Goal: Task Accomplishment & Management: Manage account settings

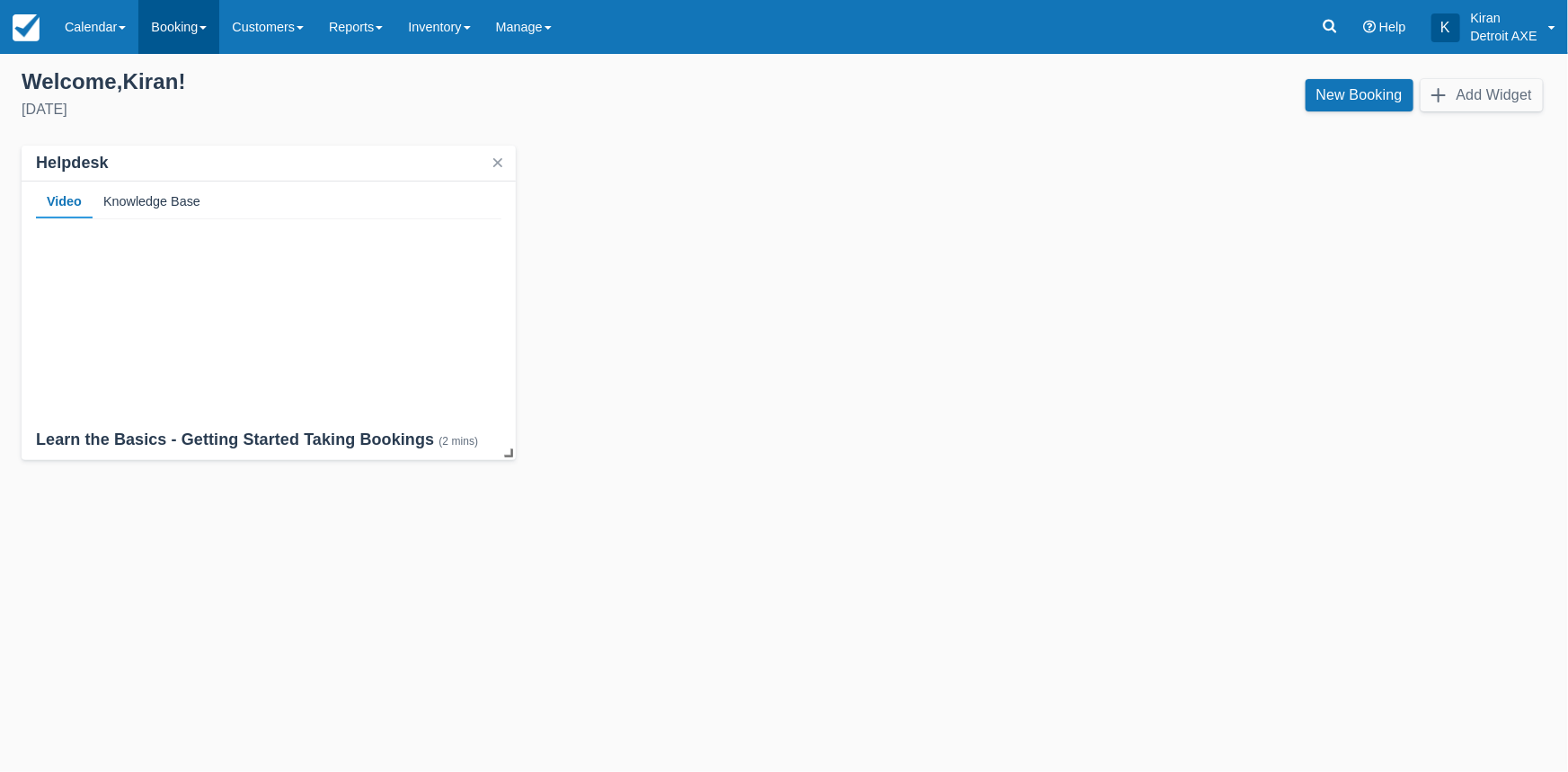
click at [180, 30] on link "Booking" at bounding box center [178, 27] width 81 height 54
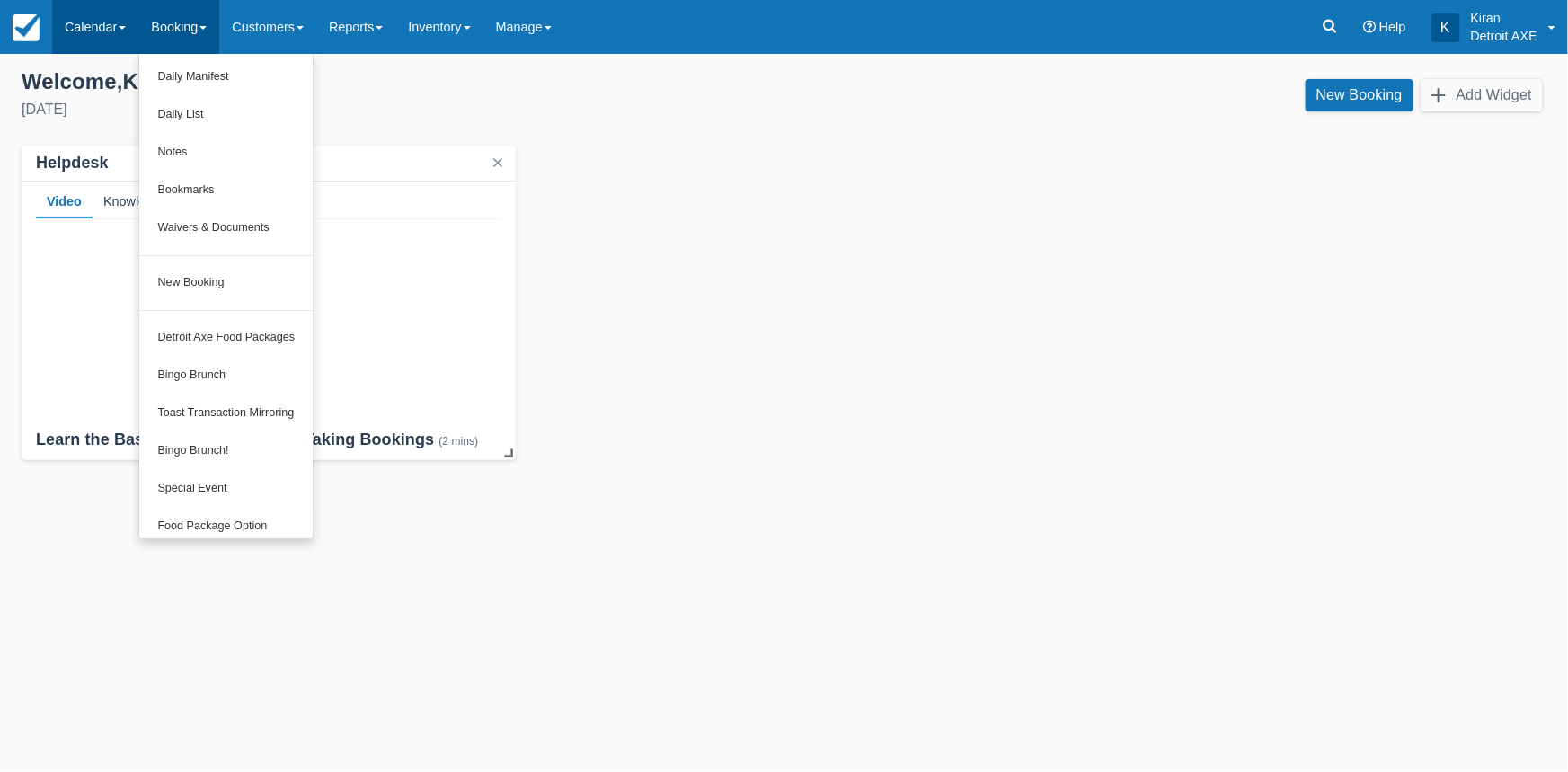
click at [107, 29] on link "Calendar" at bounding box center [95, 27] width 86 height 54
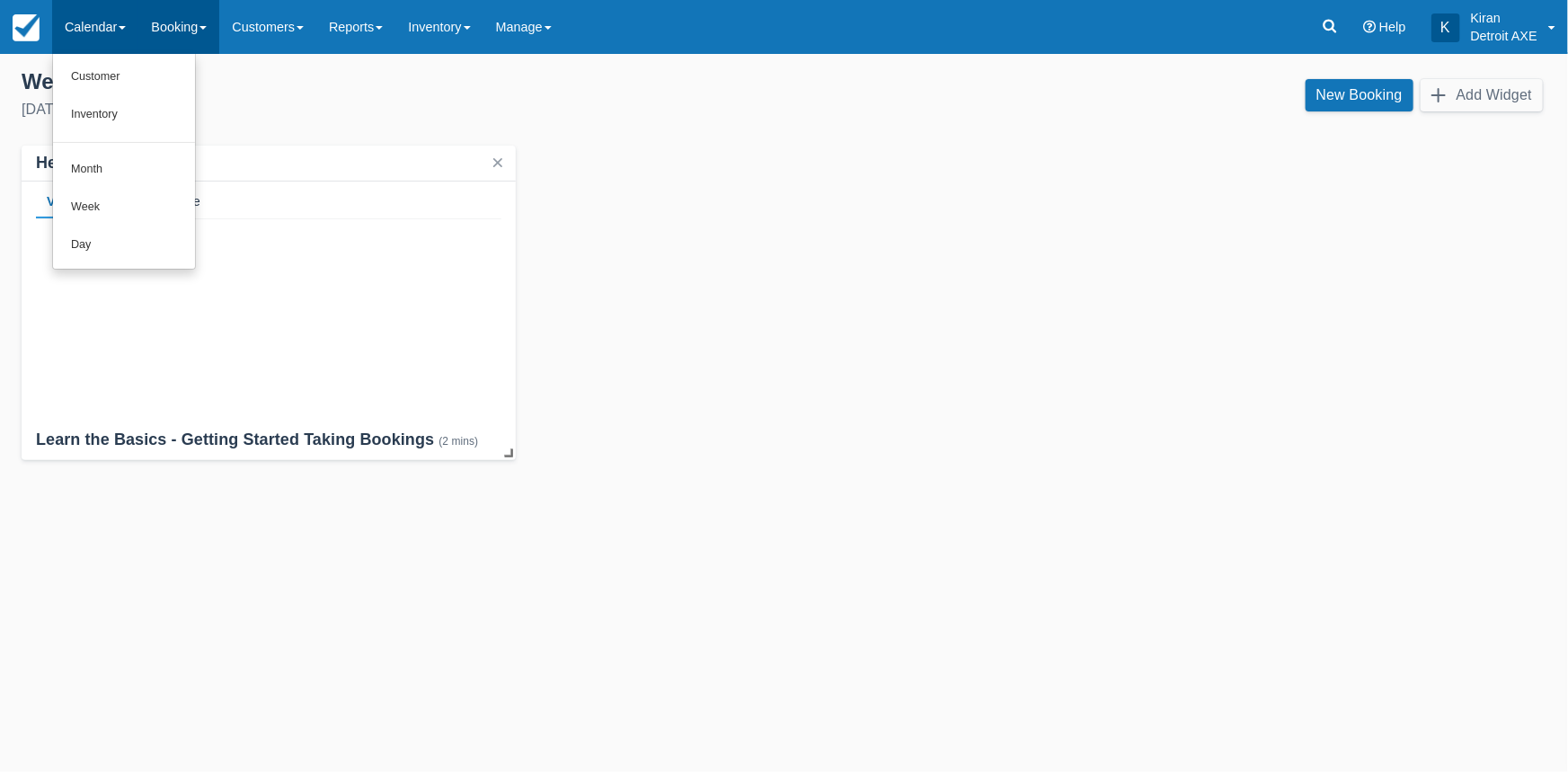
click at [181, 27] on link "Booking" at bounding box center [178, 27] width 81 height 54
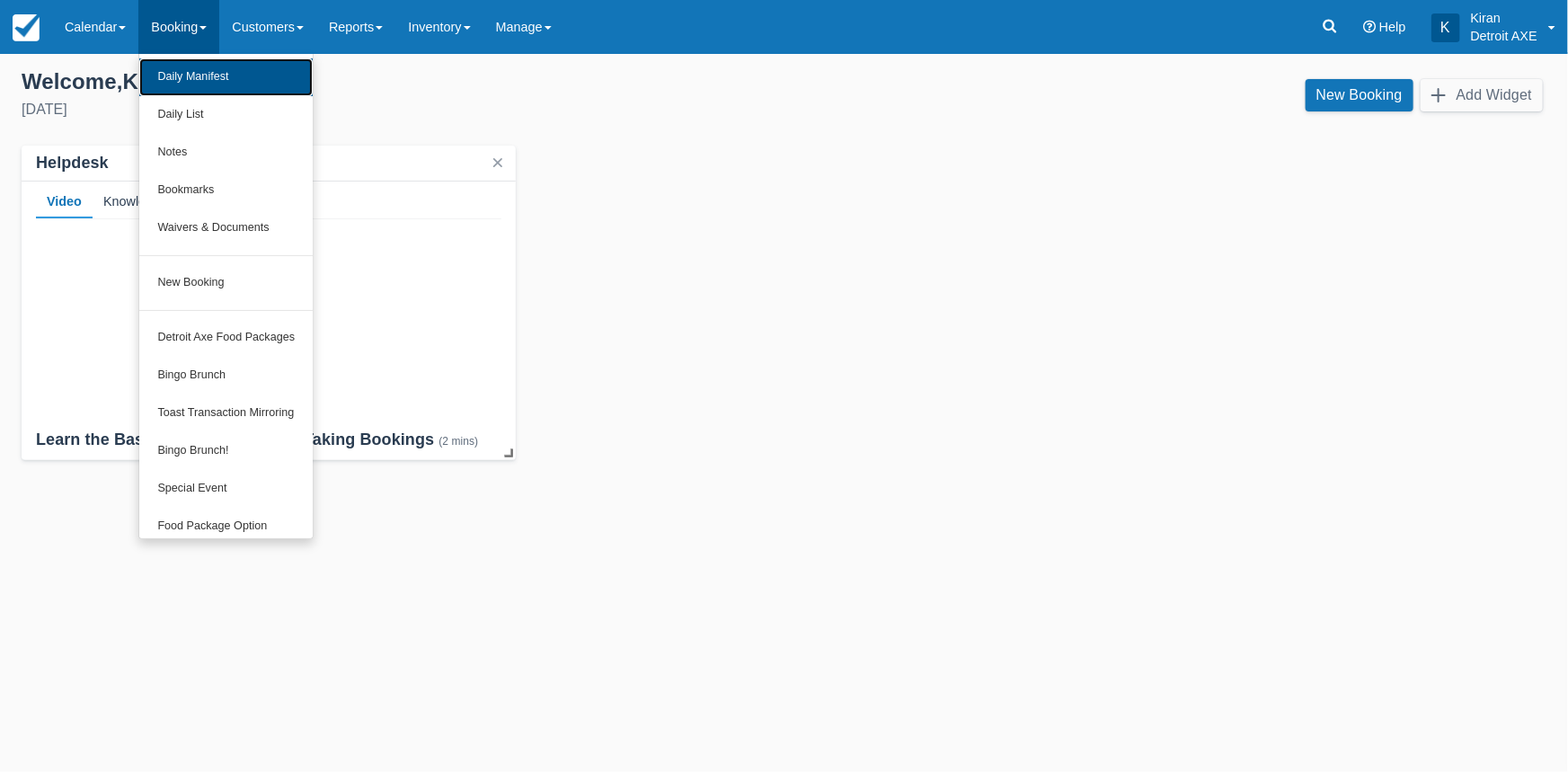
click at [189, 86] on link "Daily Manifest" at bounding box center [226, 77] width 174 height 37
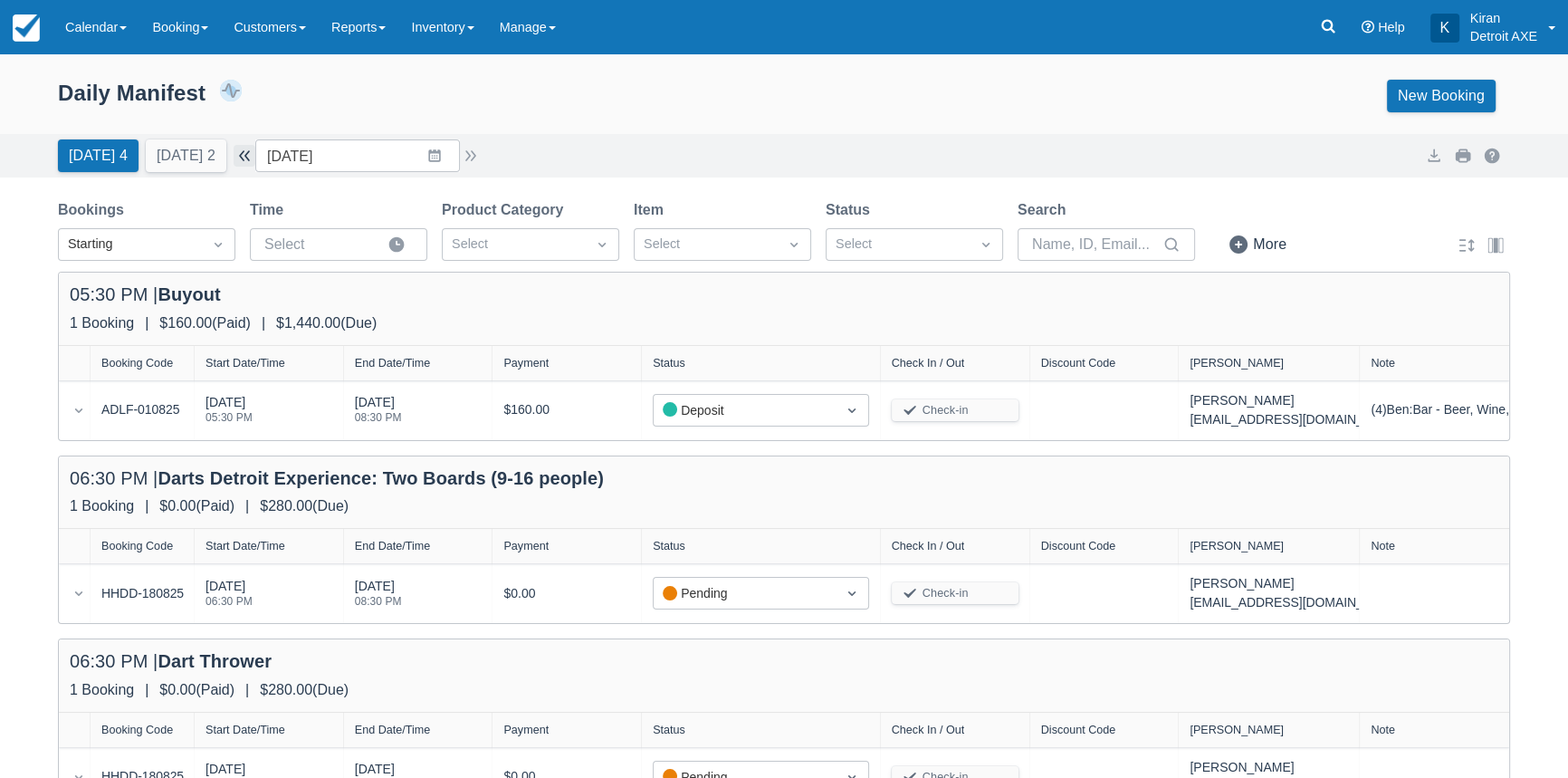
click at [255, 157] on button "button" at bounding box center [245, 156] width 21 height 21
type input "[DATE]"
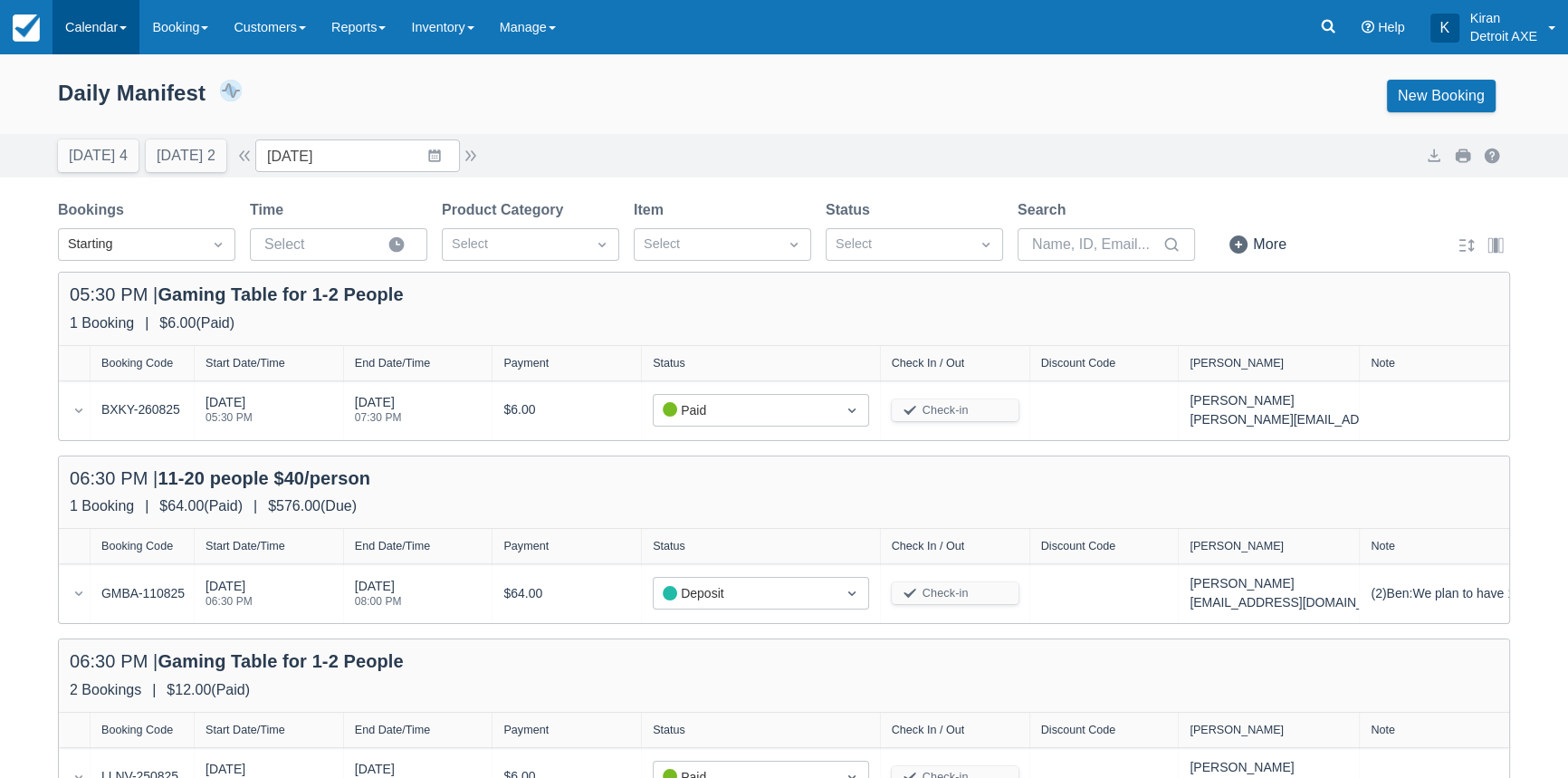
click at [108, 26] on link "Calendar" at bounding box center [96, 27] width 87 height 54
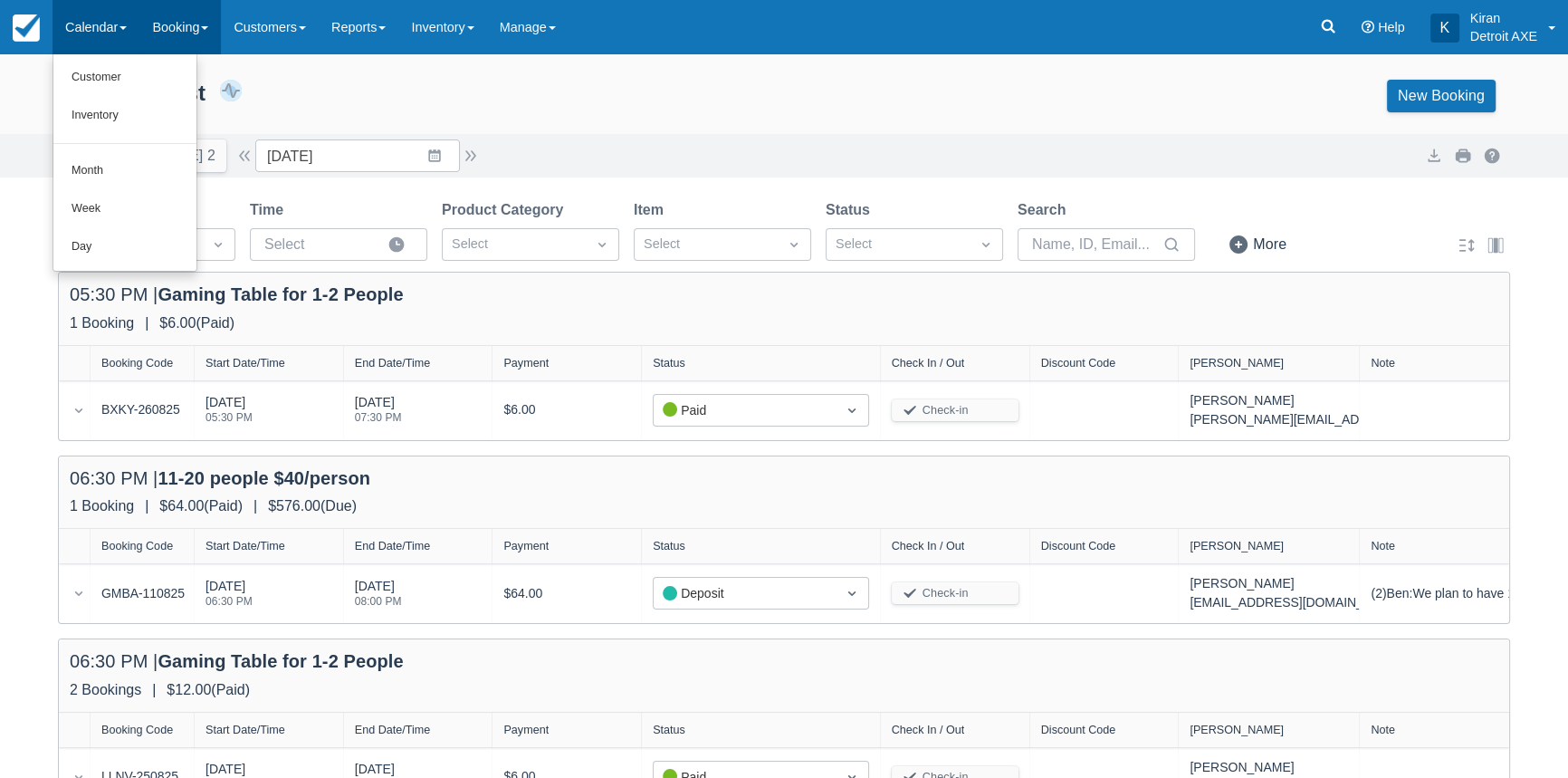
click at [192, 24] on link "Booking" at bounding box center [180, 27] width 81 height 54
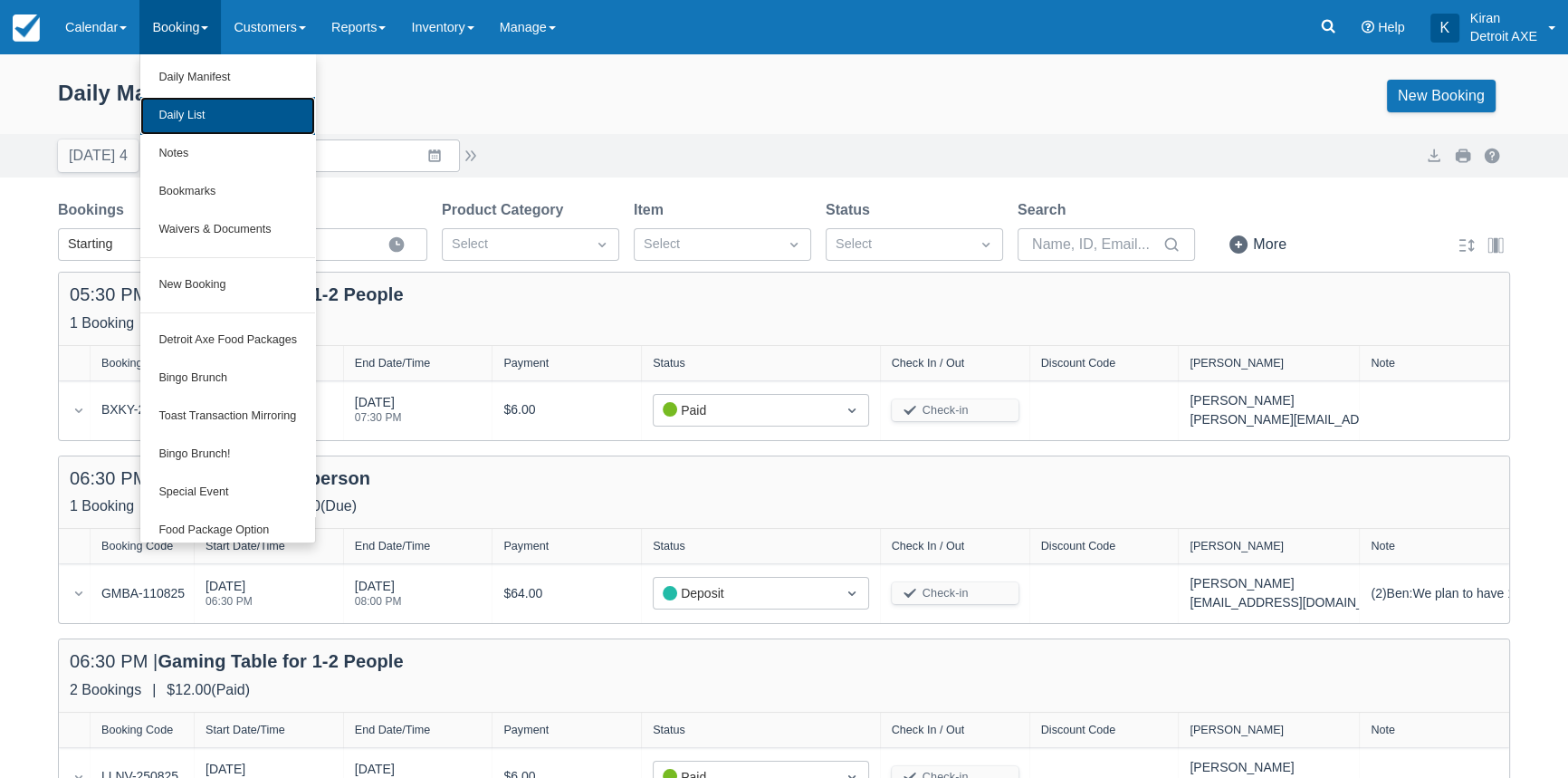
click at [193, 118] on link "Daily List" at bounding box center [227, 115] width 175 height 38
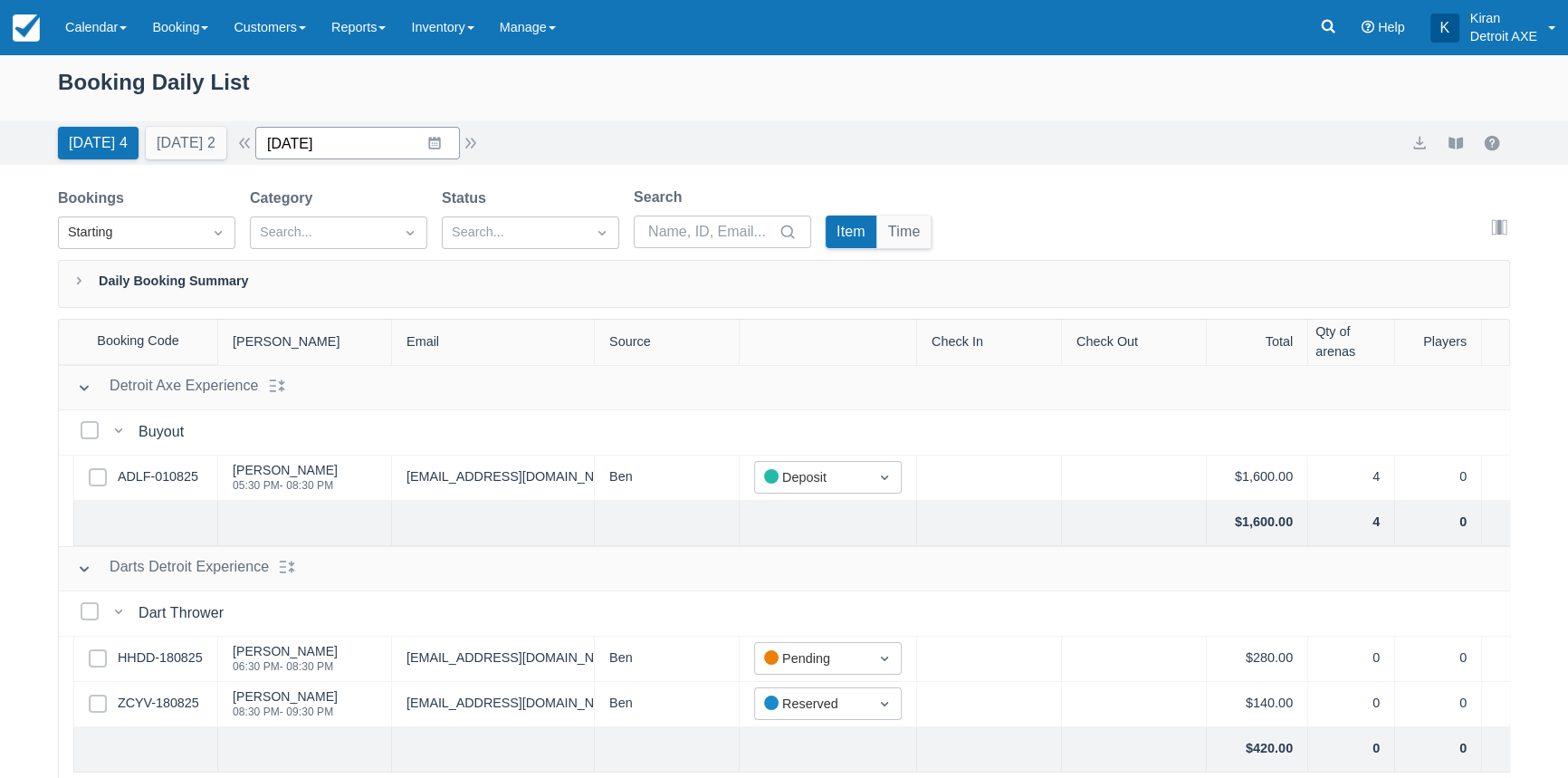
click at [433, 154] on input "08/27/25" at bounding box center [358, 143] width 205 height 33
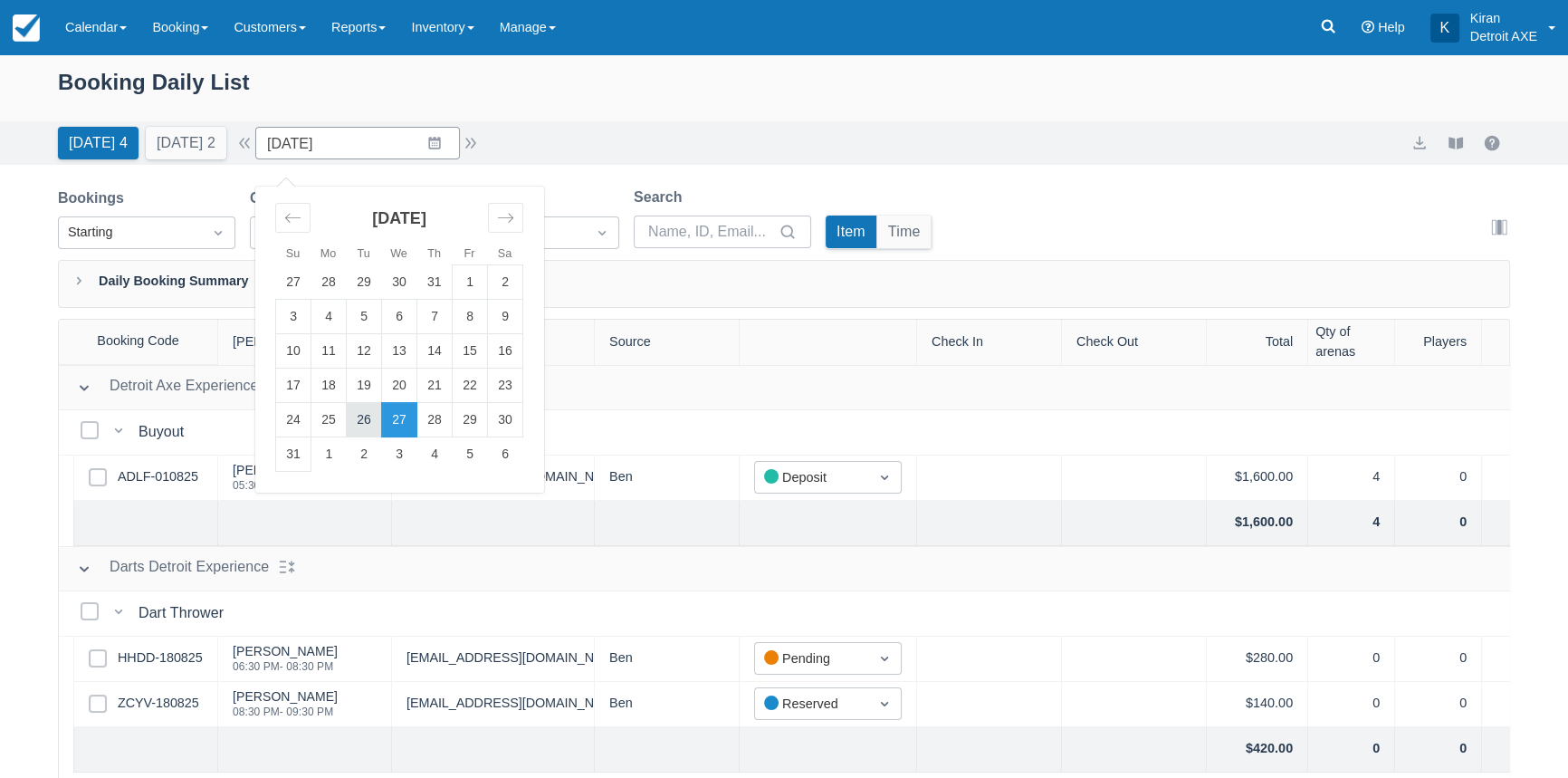
click at [367, 424] on td "26" at bounding box center [364, 420] width 36 height 35
type input "08/26/25"
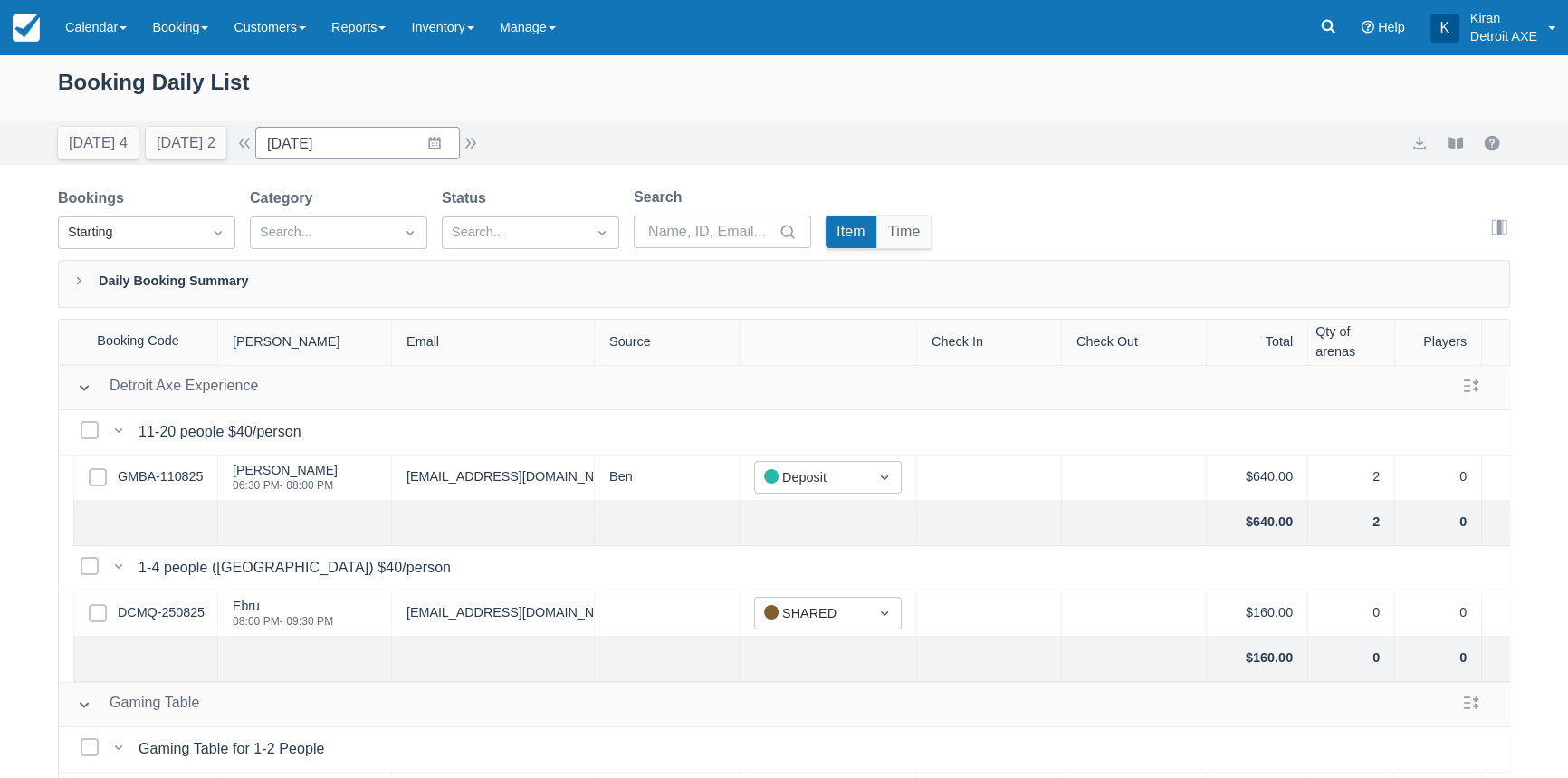
drag, startPoint x: 159, startPoint y: 6, endPoint x: 820, endPoint y: 110, distance: 669.1
click at [820, 110] on div "Booking Daily List" at bounding box center [784, 91] width 1452 height 52
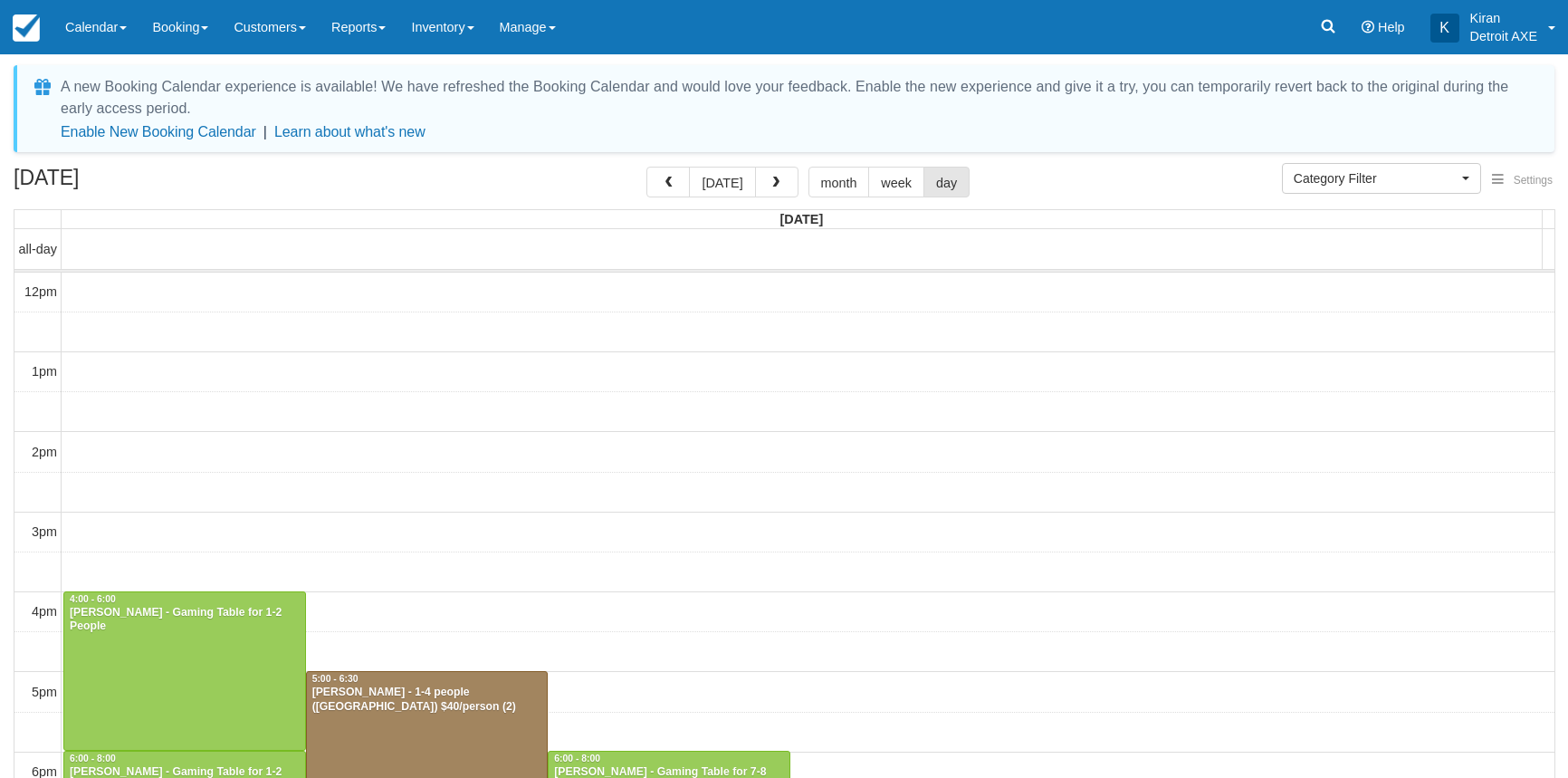
select select
click at [778, 166] on button "button" at bounding box center [776, 182] width 44 height 31
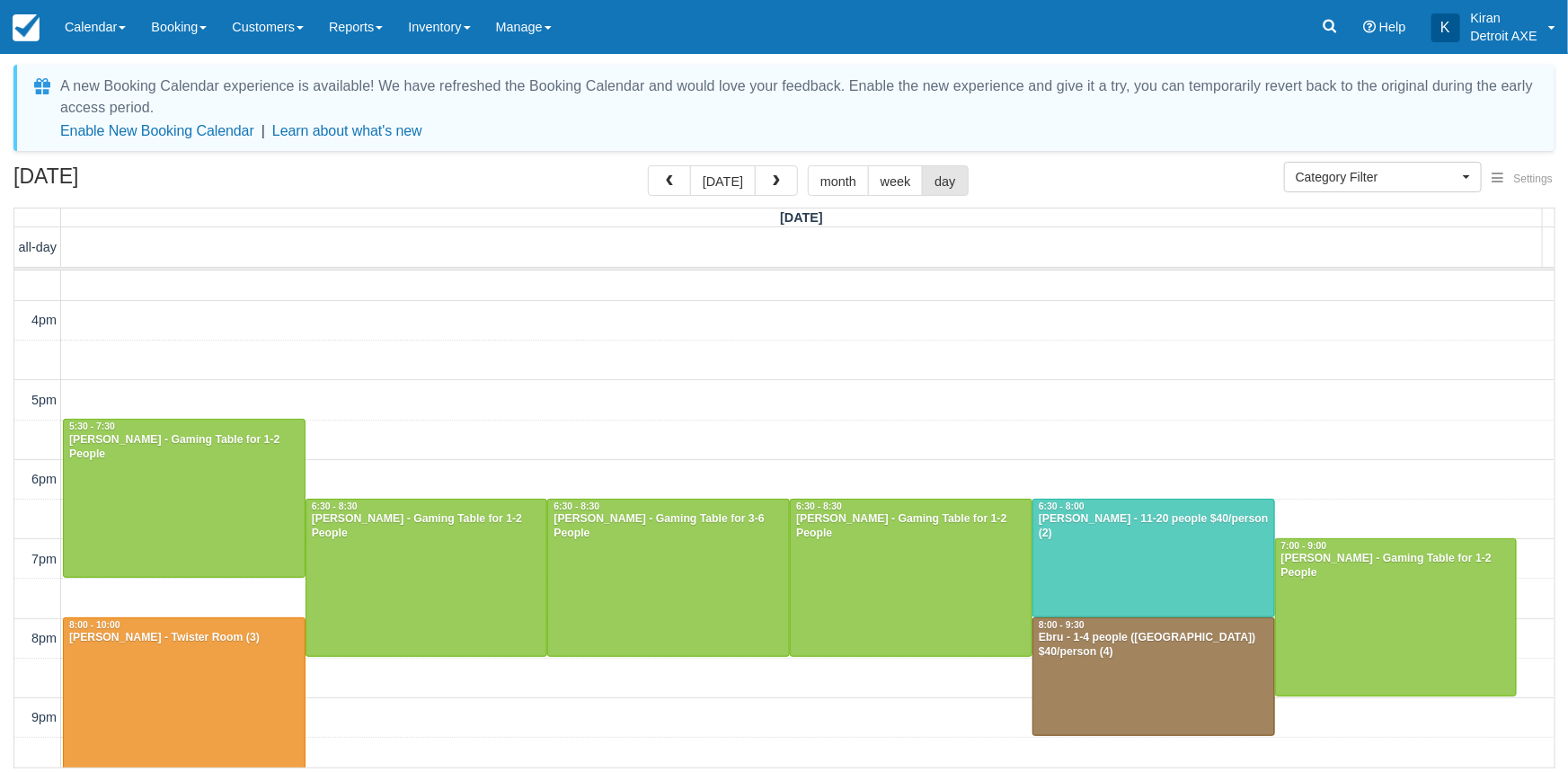
scroll to position [413, 0]
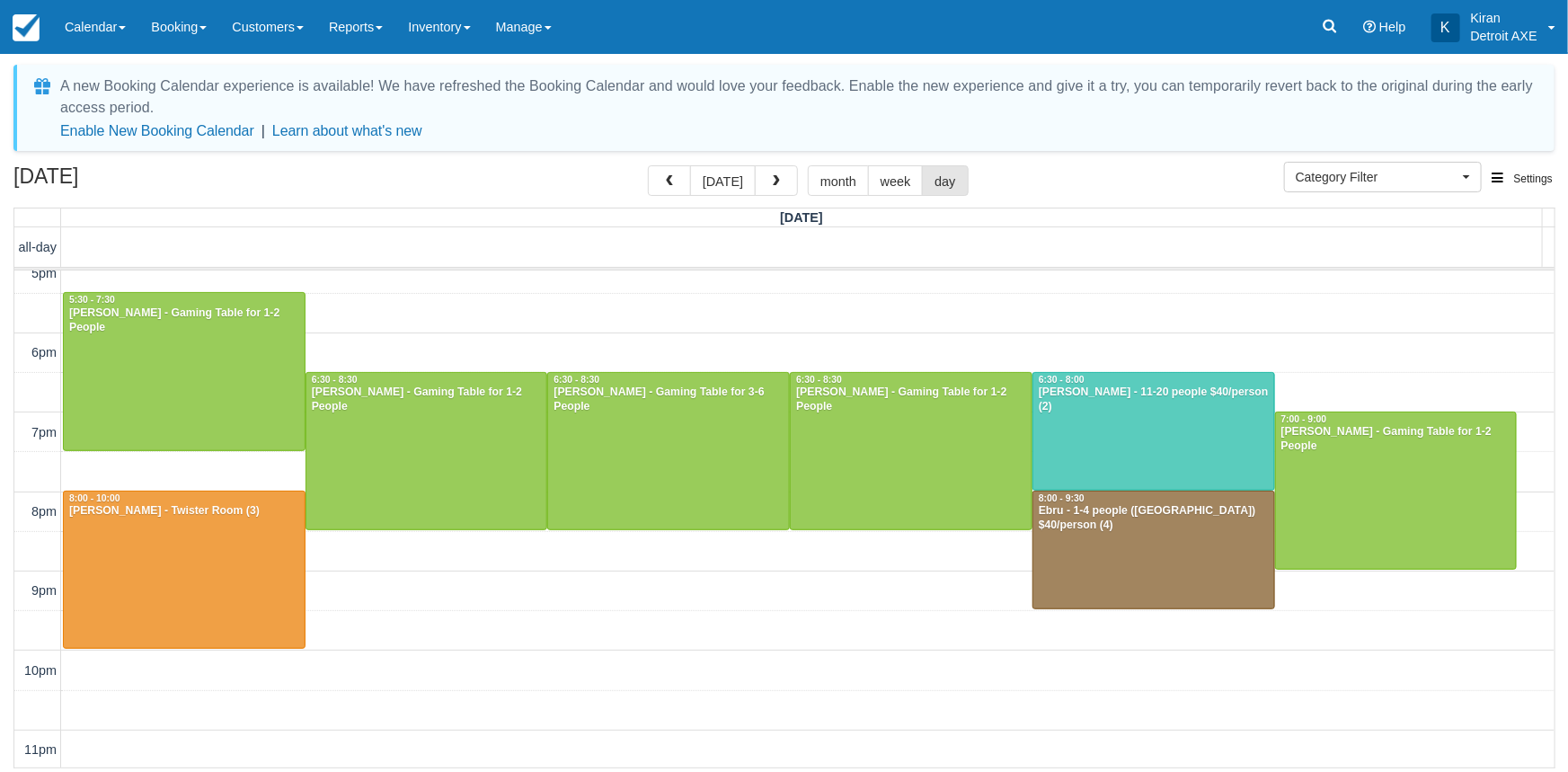
click at [1520, 173] on span "Settings" at bounding box center [1533, 178] width 38 height 12
click at [1113, 190] on div "August 26, 2025 today month week day" at bounding box center [784, 184] width 1541 height 38
click at [1467, 181] on button "Category Filter" at bounding box center [1383, 177] width 198 height 31
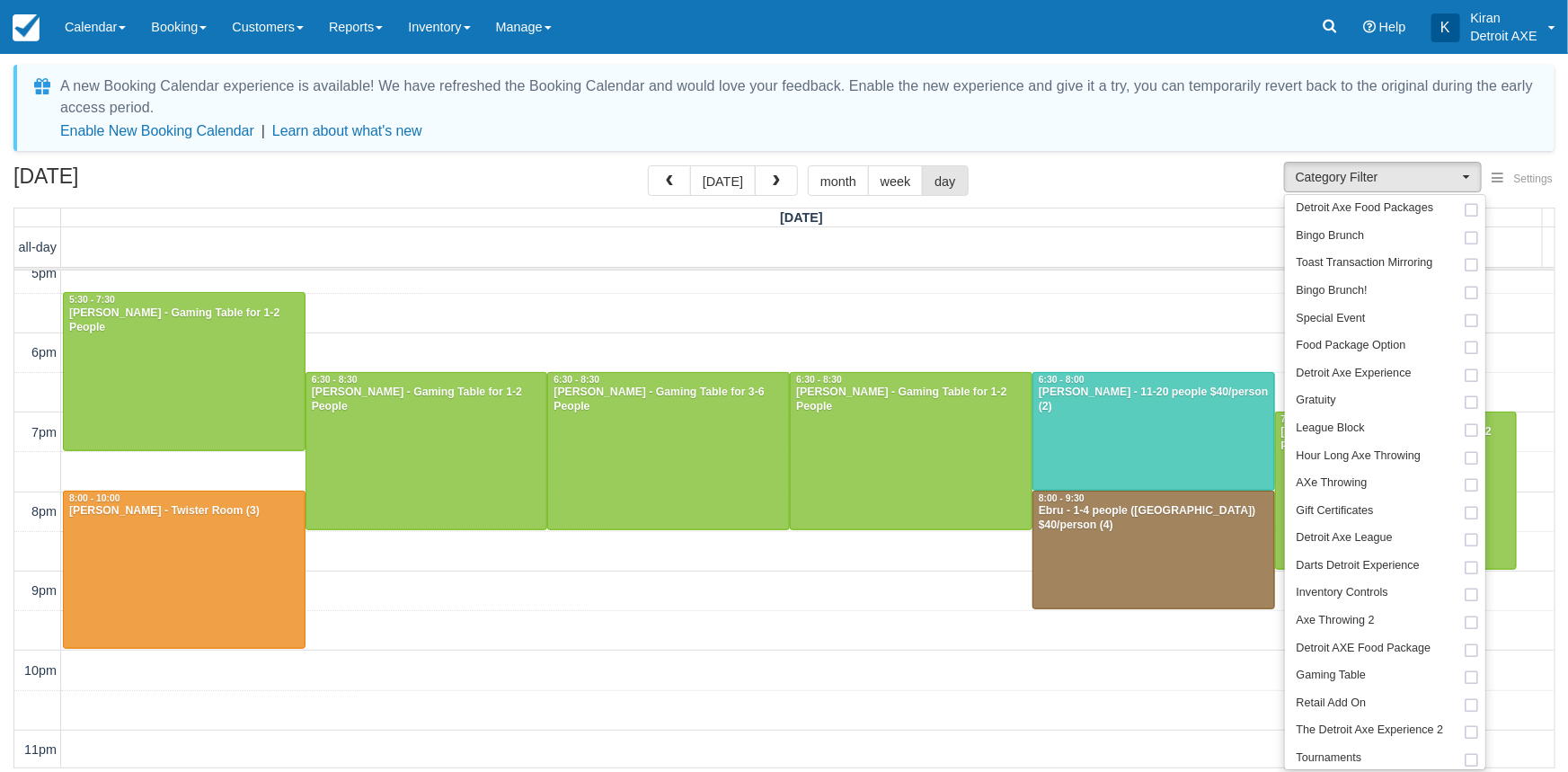
click at [1556, 492] on div "August 26, 2025 today month week day Tuesday all-day 12pm 1pm 2pm 3pm 4pm 5pm 6…" at bounding box center [784, 466] width 1568 height 602
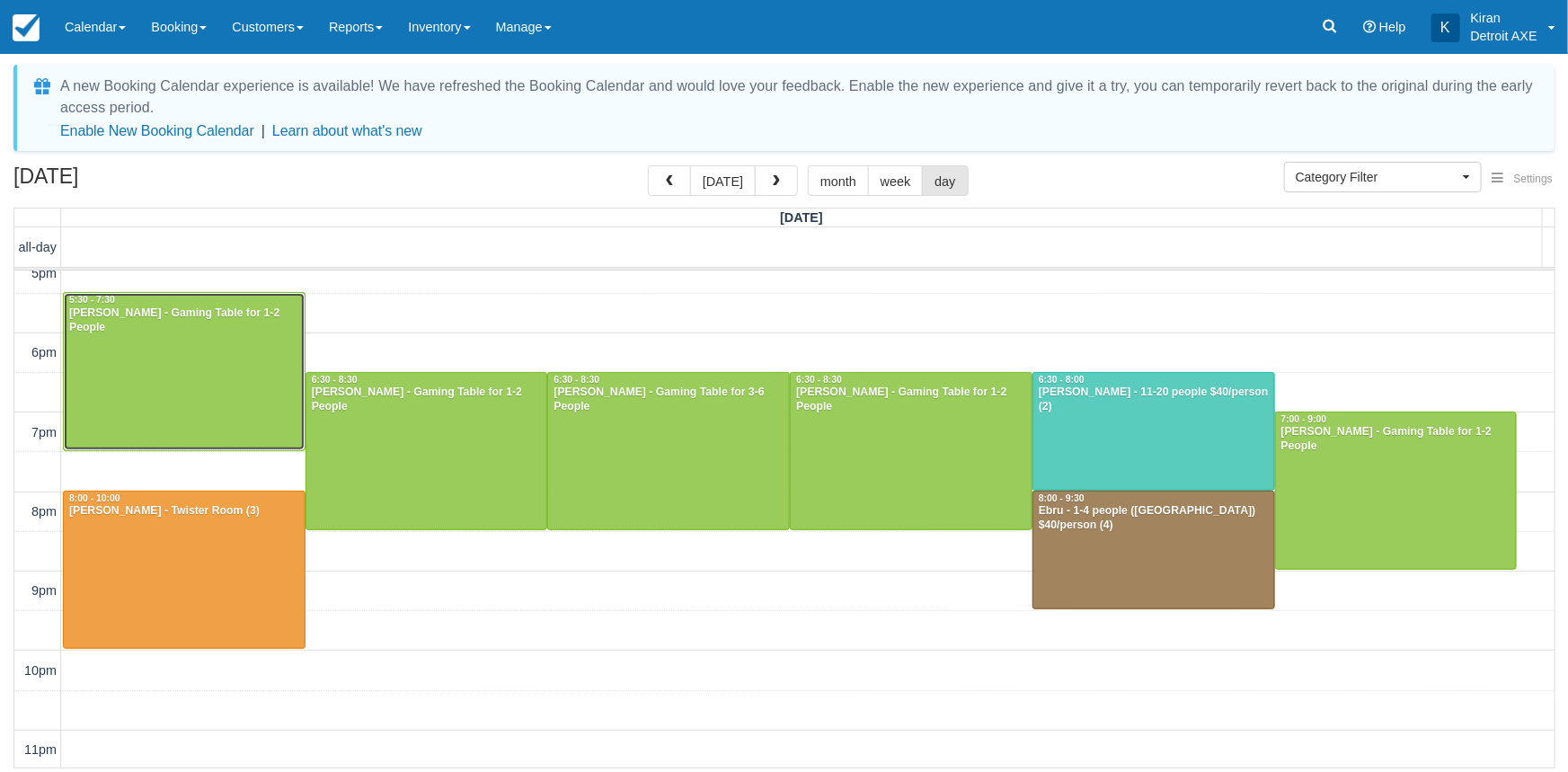
click at [236, 380] on div at bounding box center [183, 370] width 241 height 156
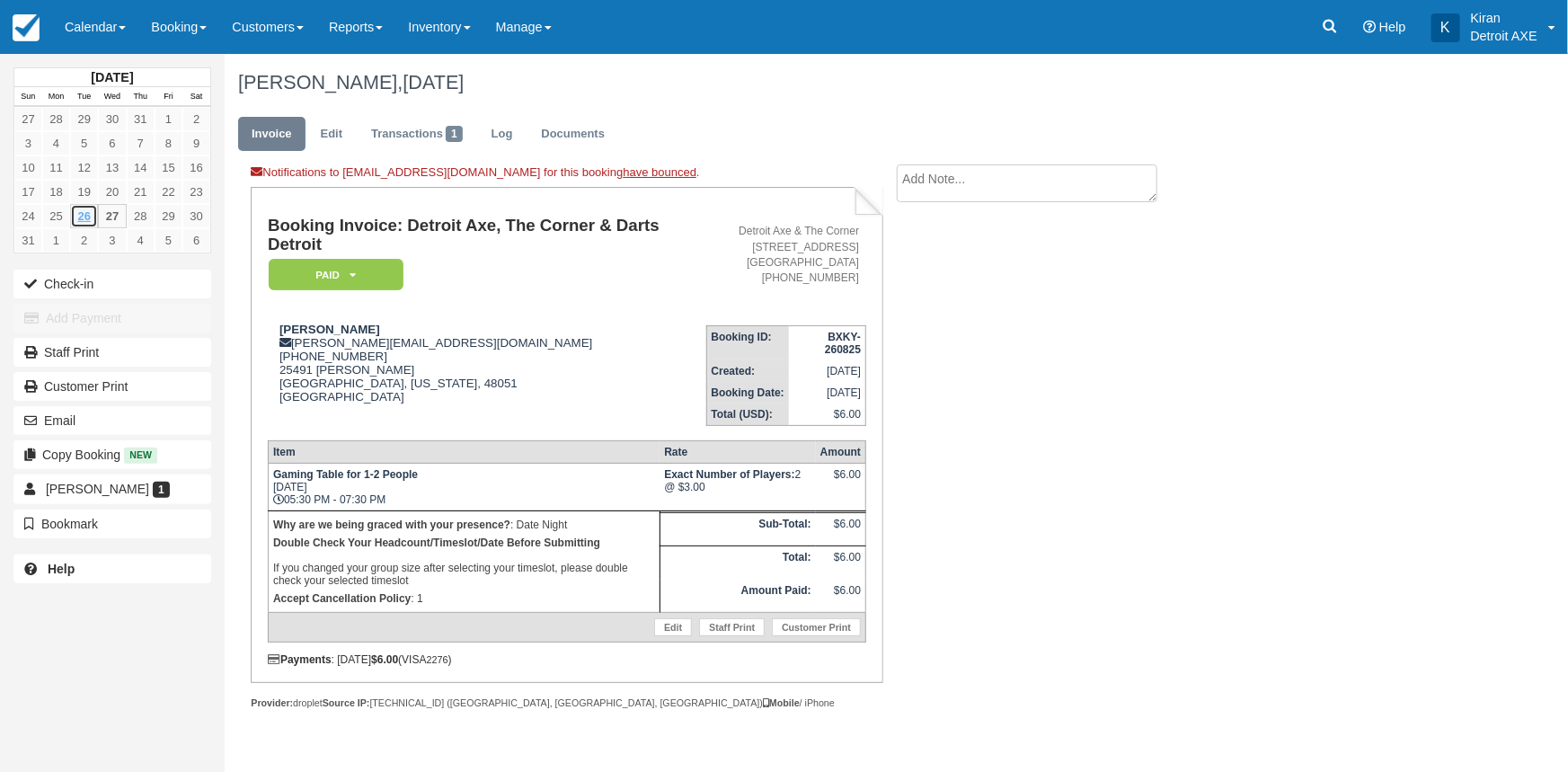
click at [90, 213] on link "26" at bounding box center [83, 216] width 28 height 24
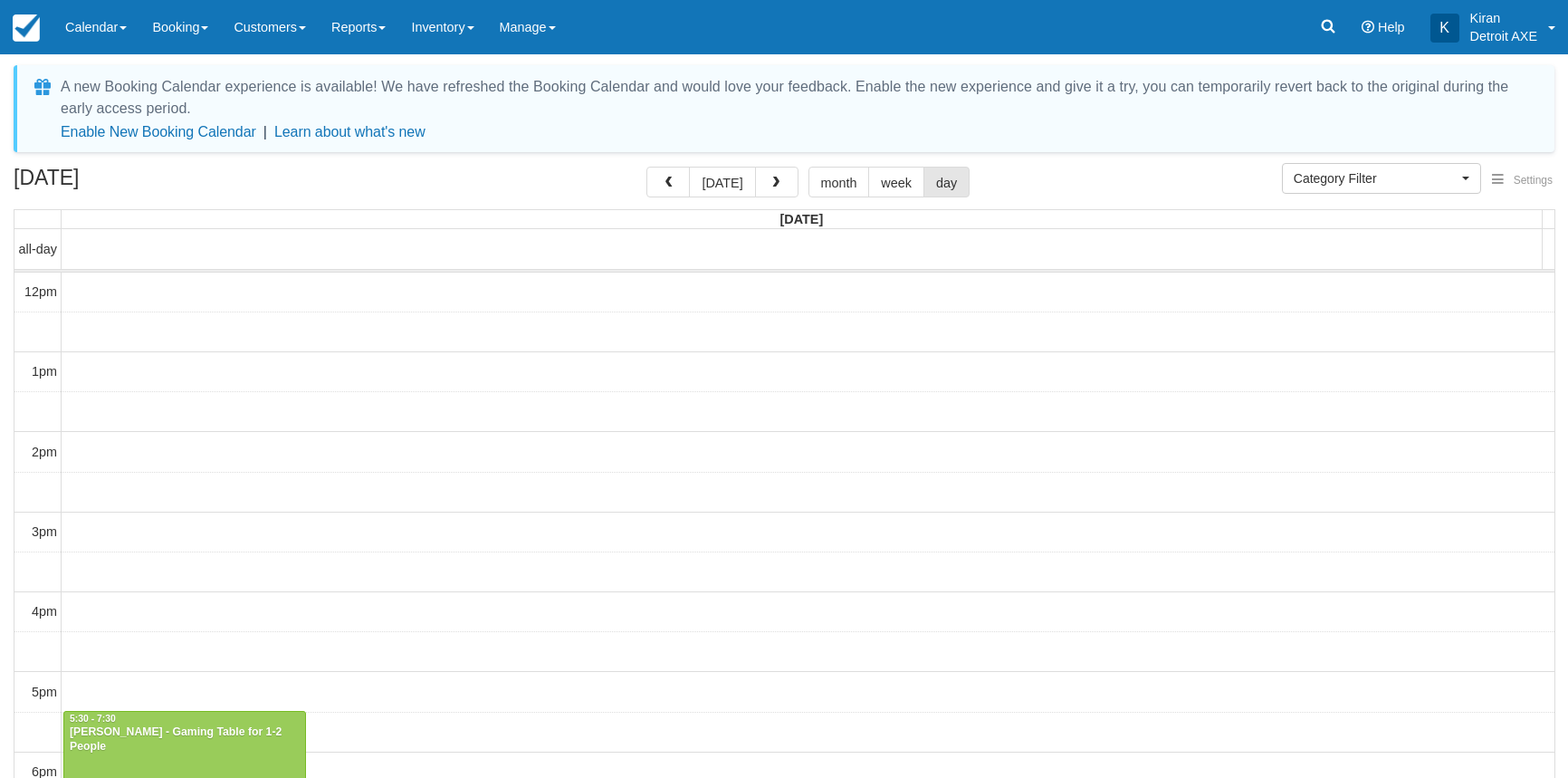
select select
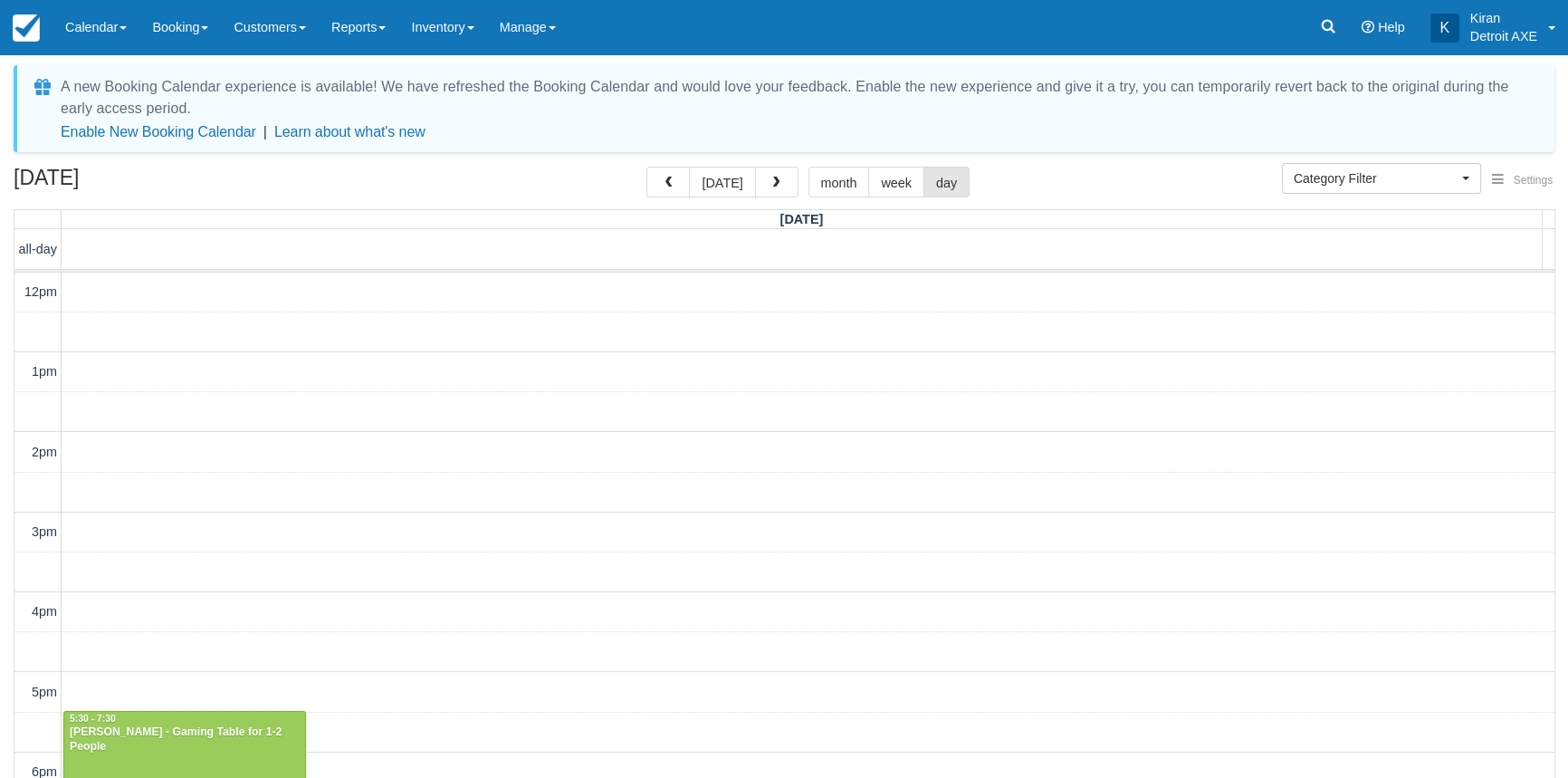
scroll to position [319, 0]
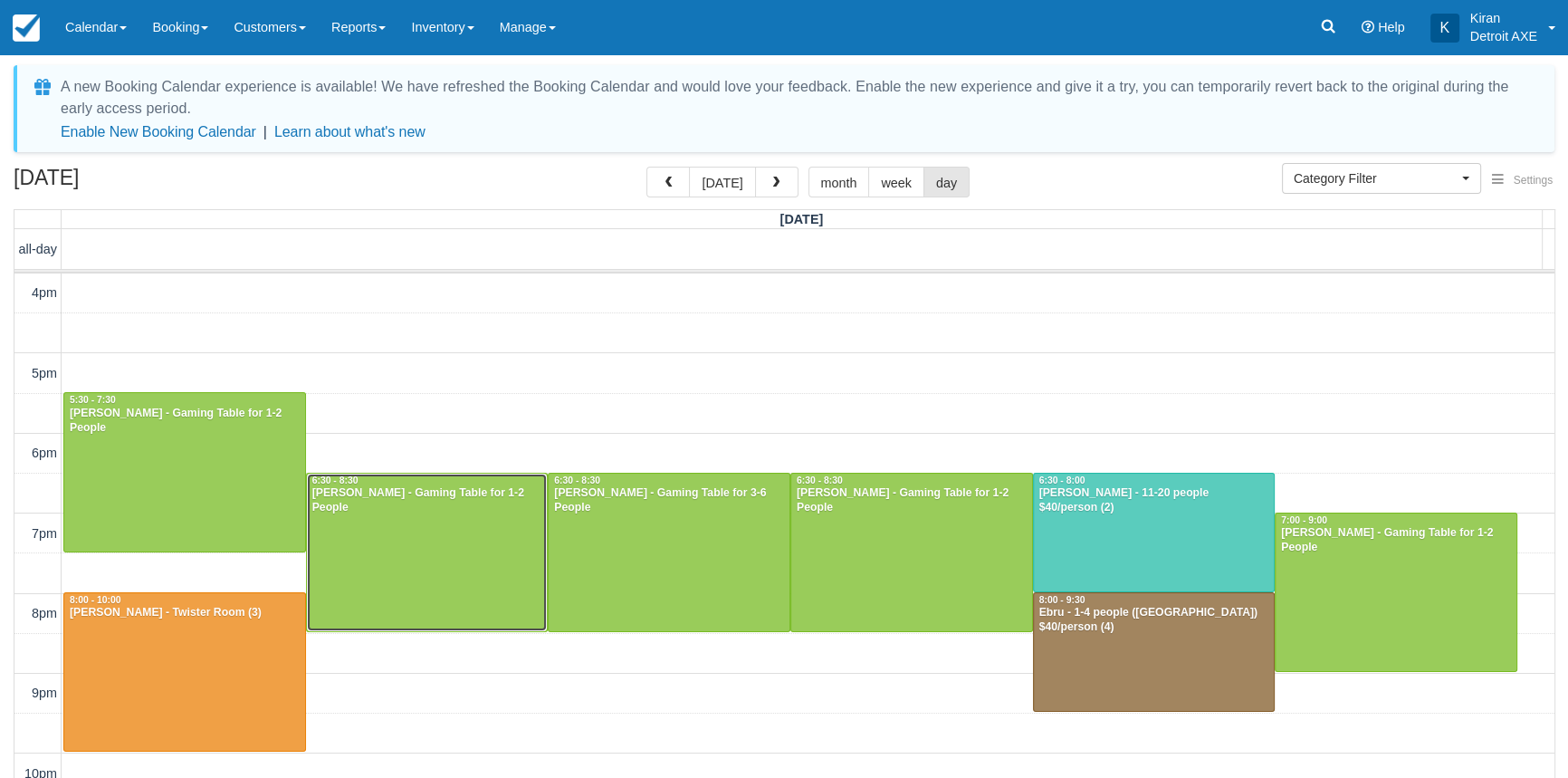
click at [407, 562] on div at bounding box center [427, 552] width 241 height 158
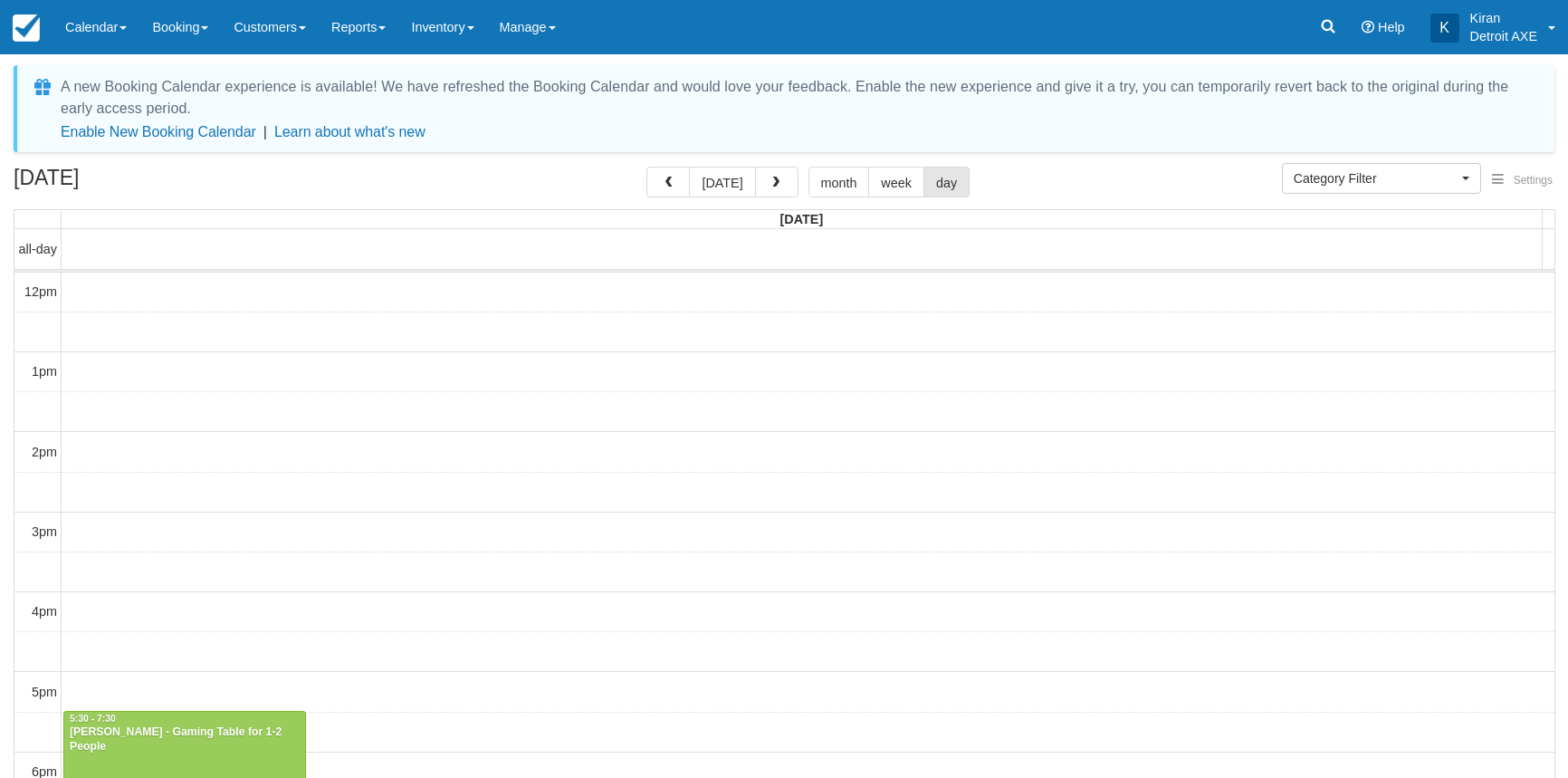
select select
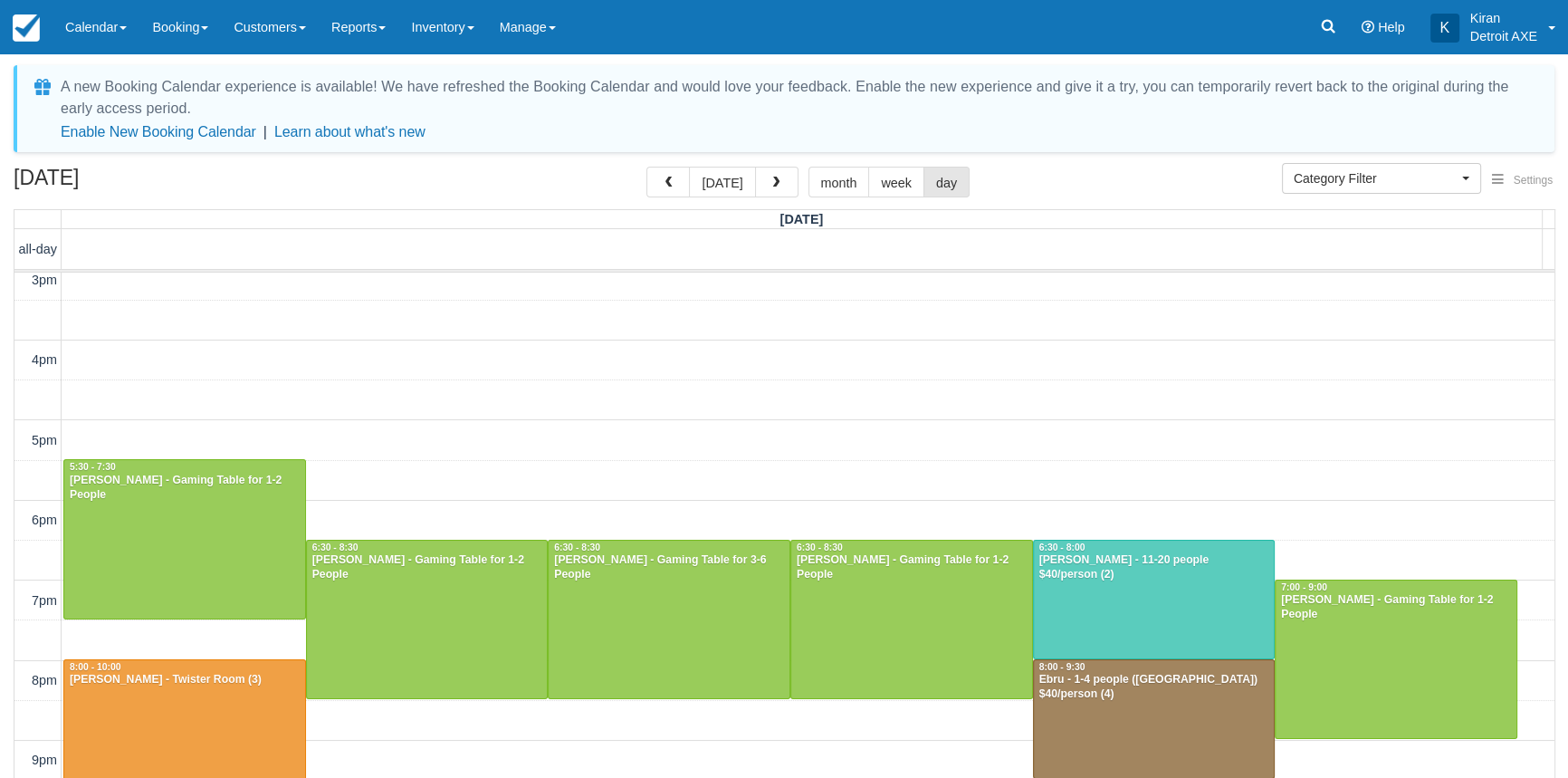
scroll to position [319, 0]
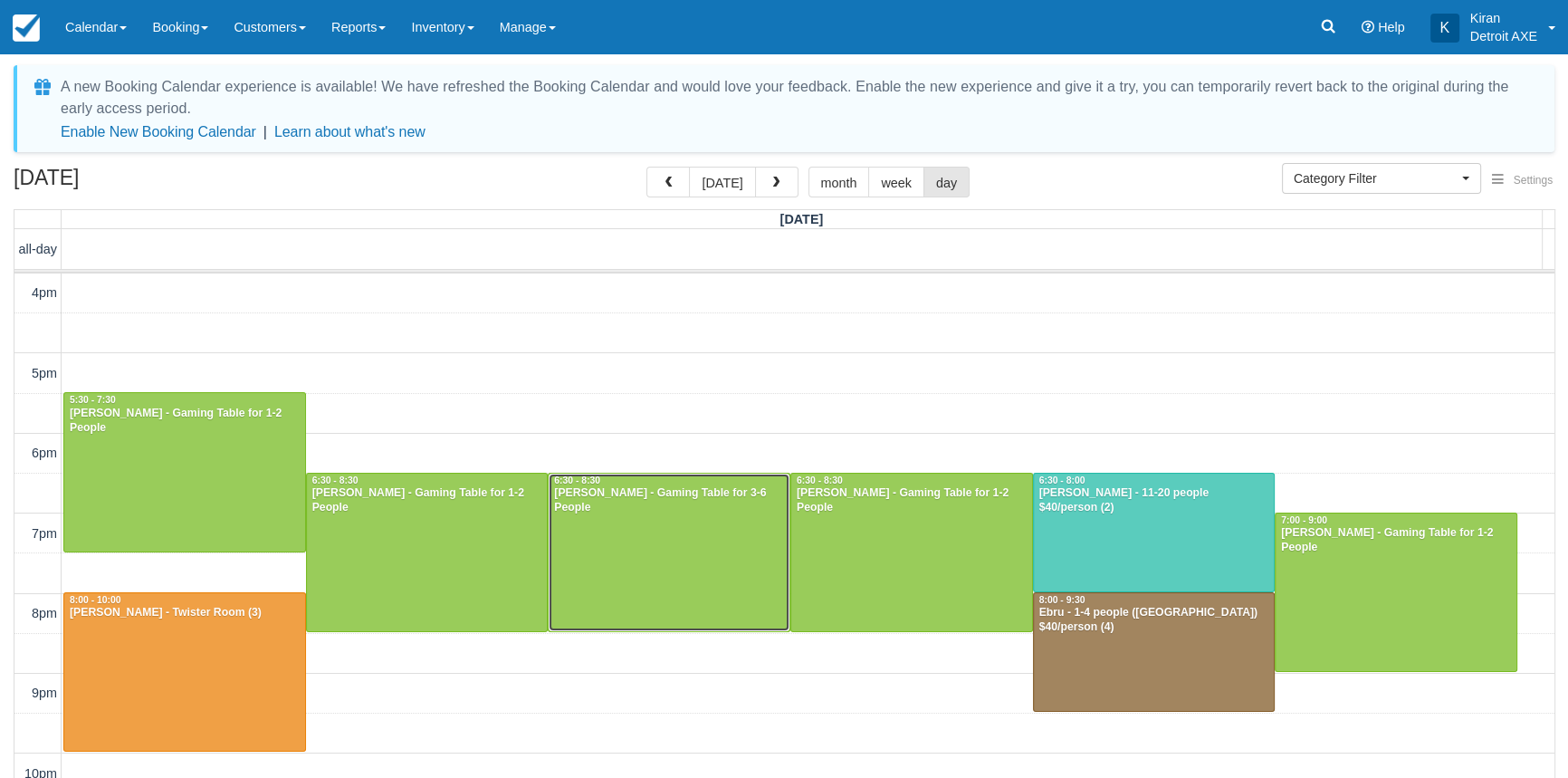
click at [631, 515] on div at bounding box center [669, 552] width 241 height 158
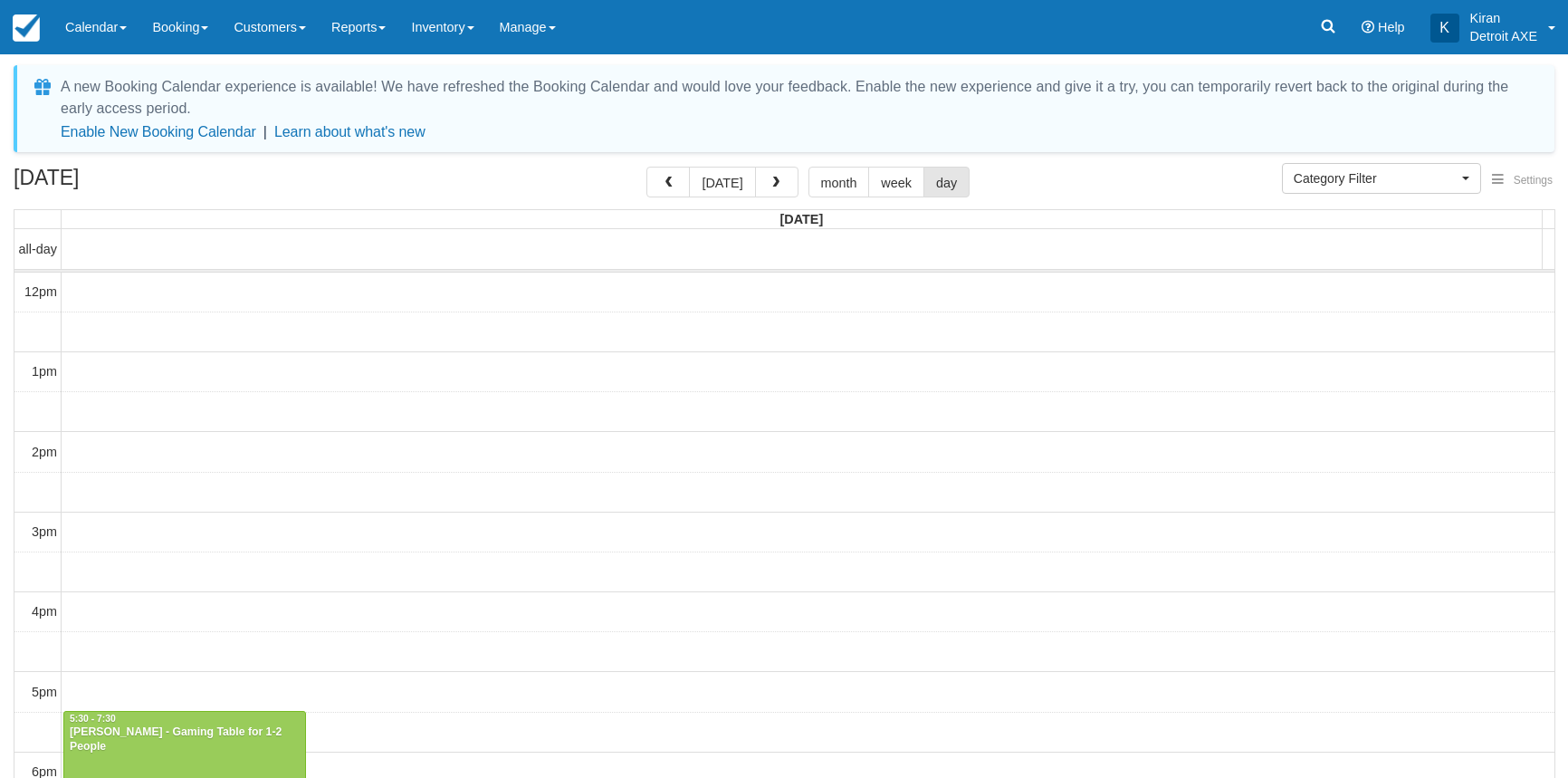
select select
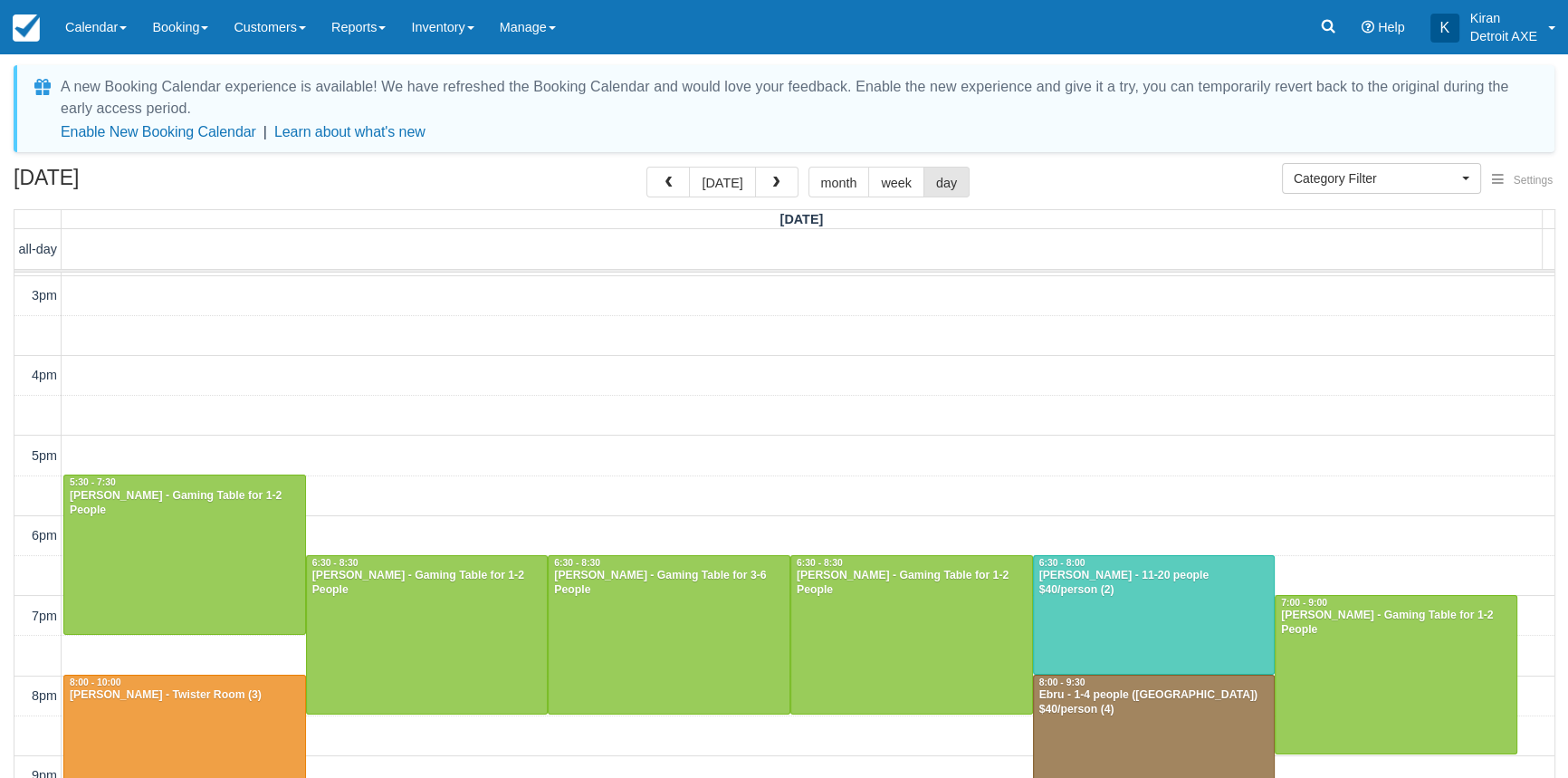
scroll to position [319, 0]
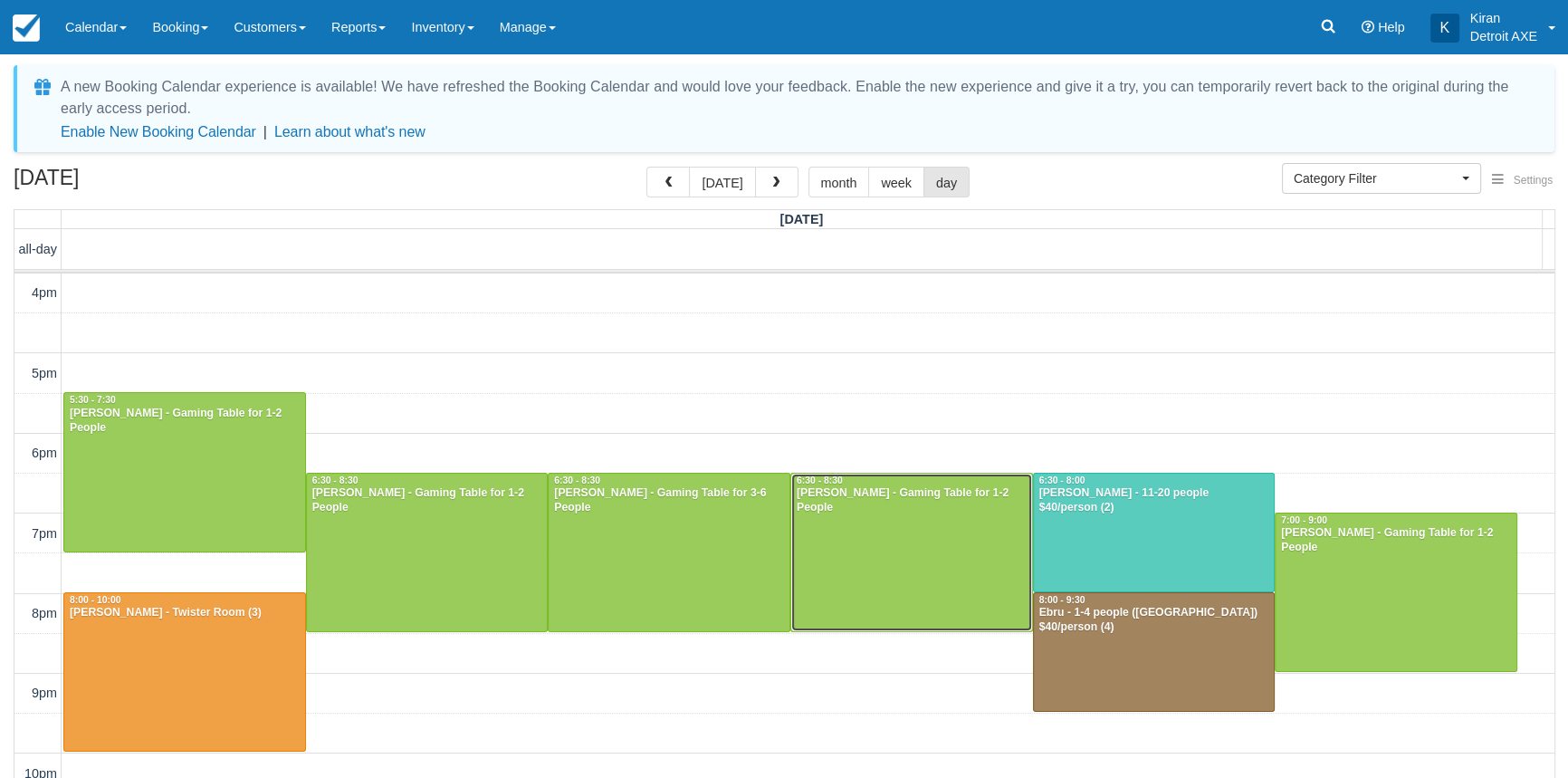
click at [992, 551] on div at bounding box center [912, 552] width 241 height 158
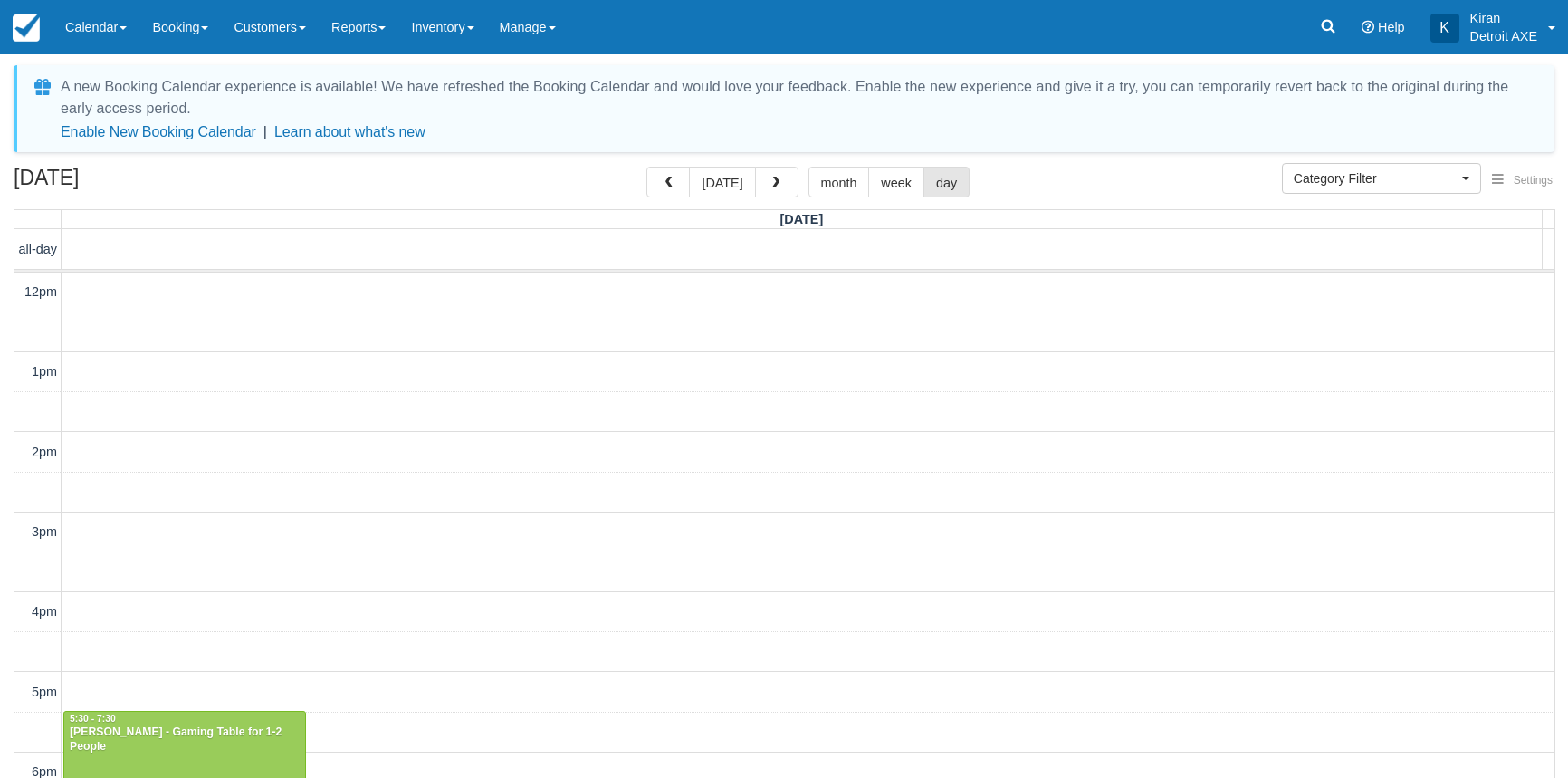
select select
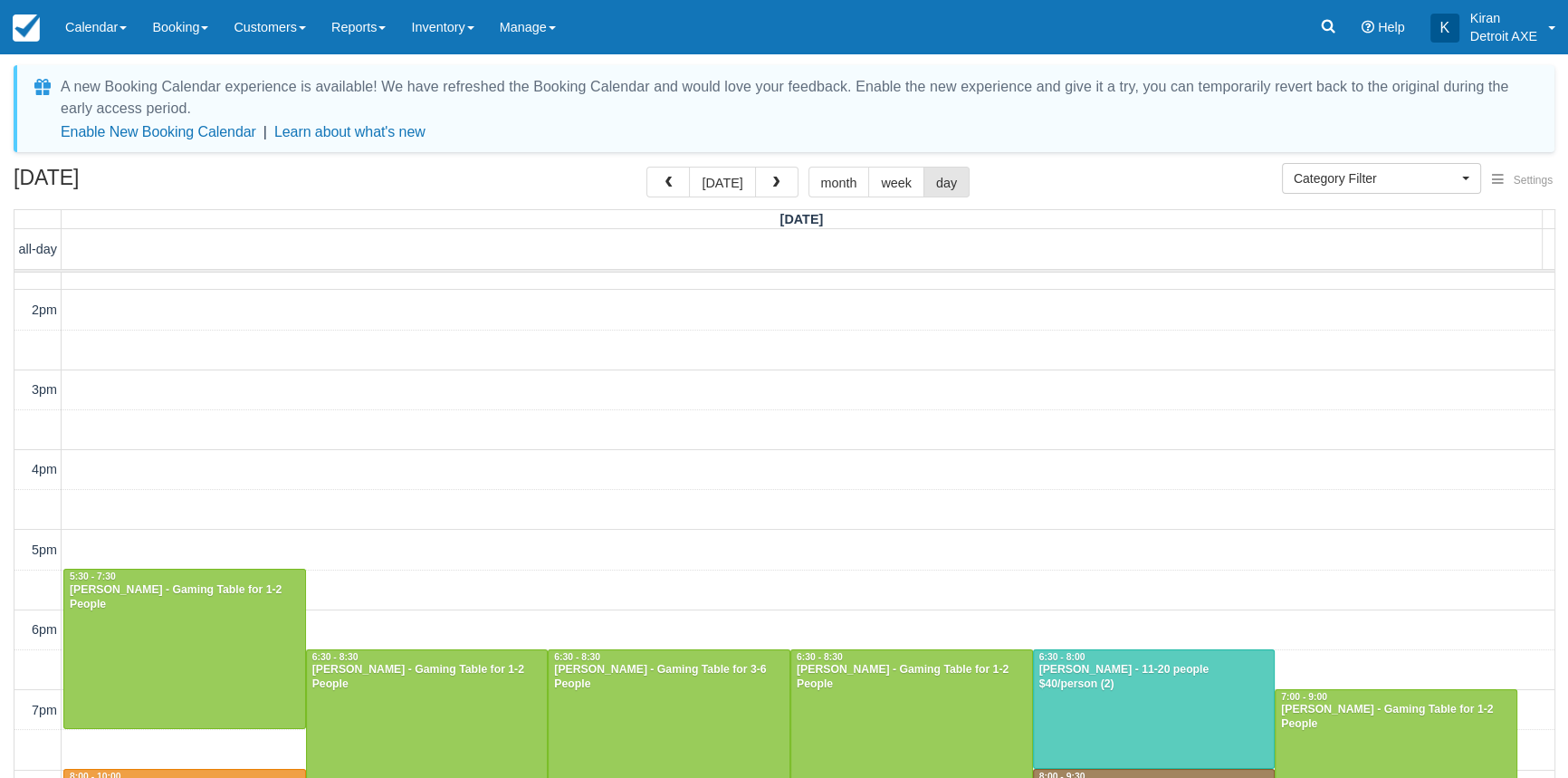
scroll to position [319, 0]
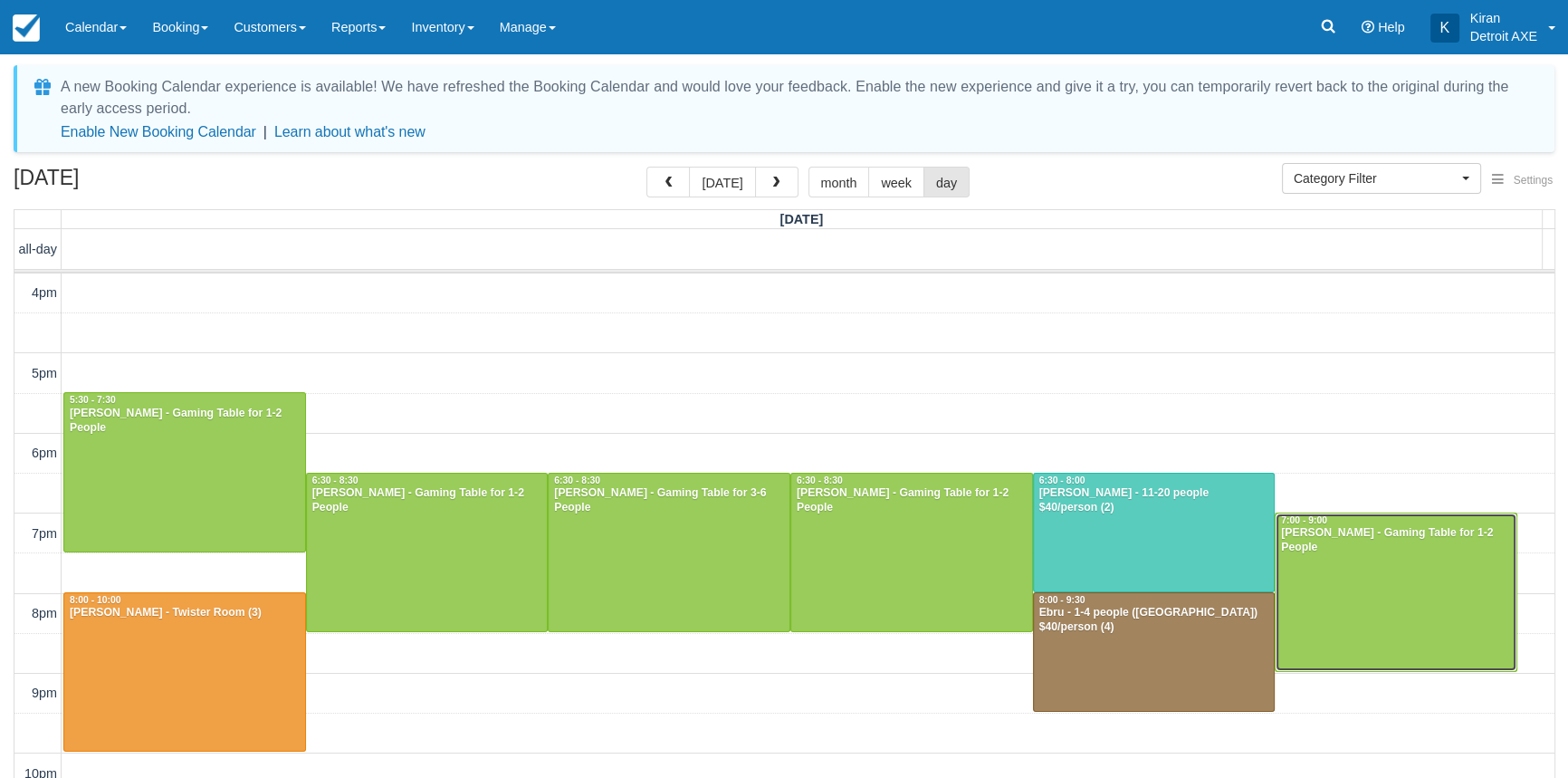
click at [1358, 617] on div at bounding box center [1396, 591] width 241 height 158
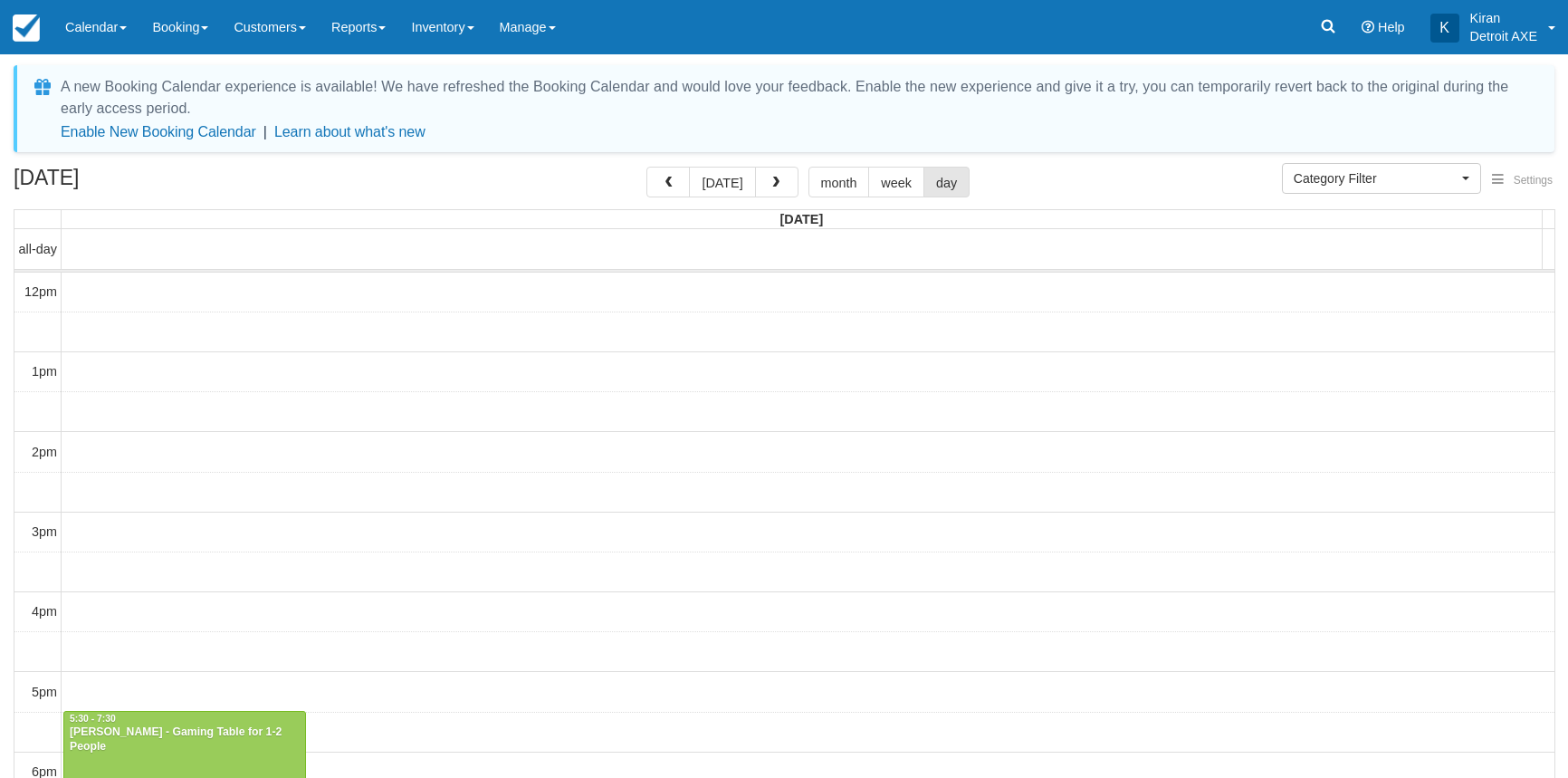
select select
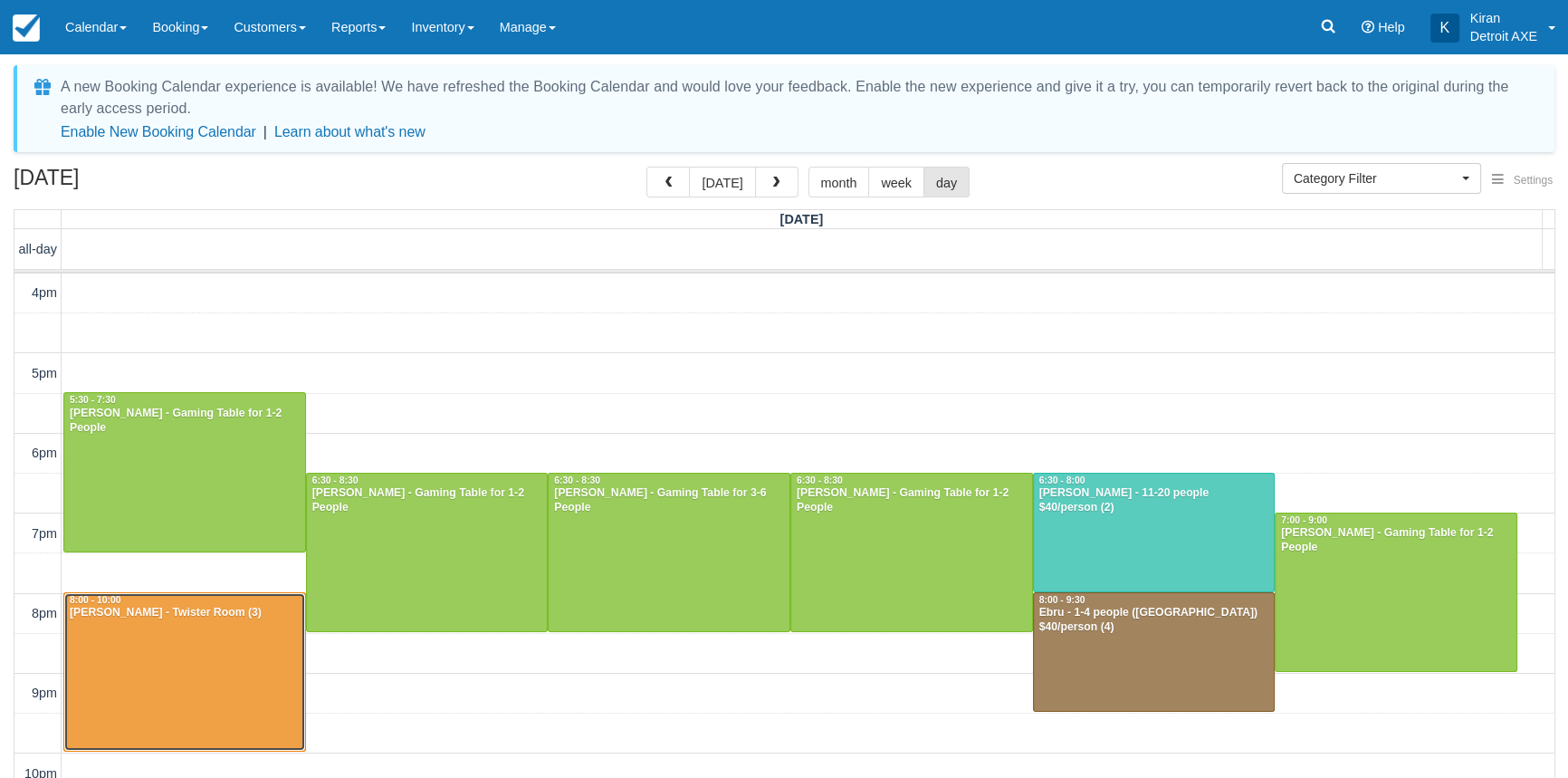
click at [140, 632] on div at bounding box center [184, 671] width 241 height 158
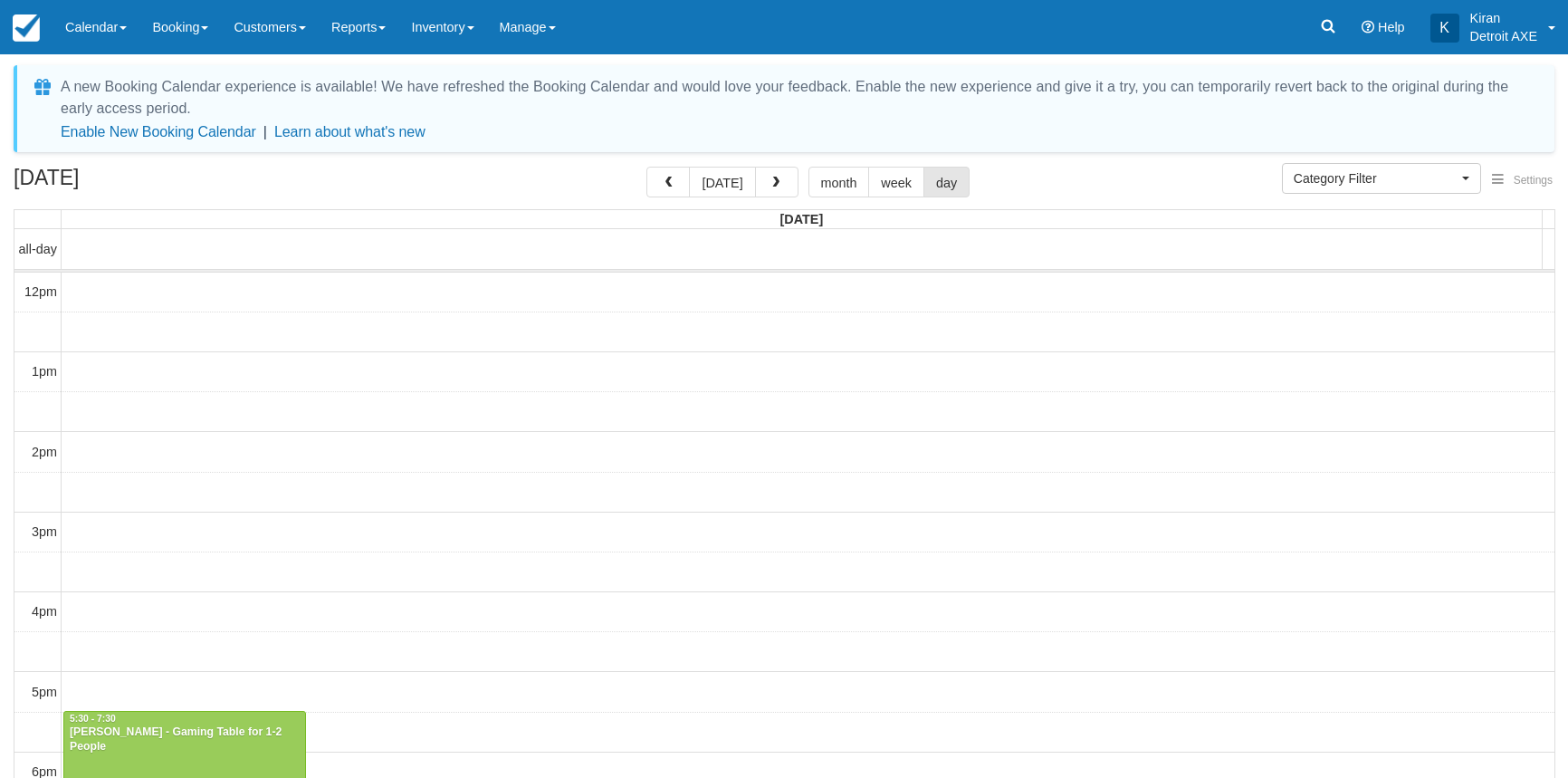
select select
